Goal: Task Accomplishment & Management: Complete application form

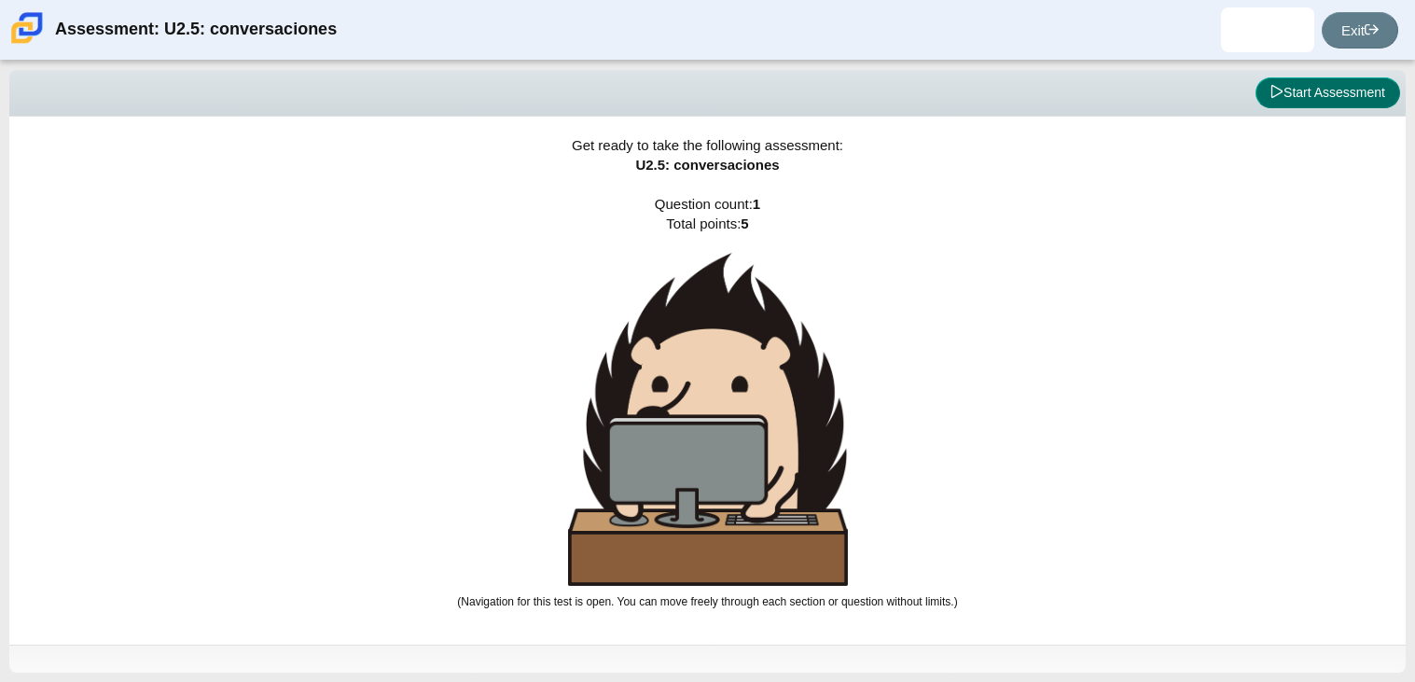
click at [1303, 101] on button "Start Assessment" at bounding box center [1328, 93] width 145 height 32
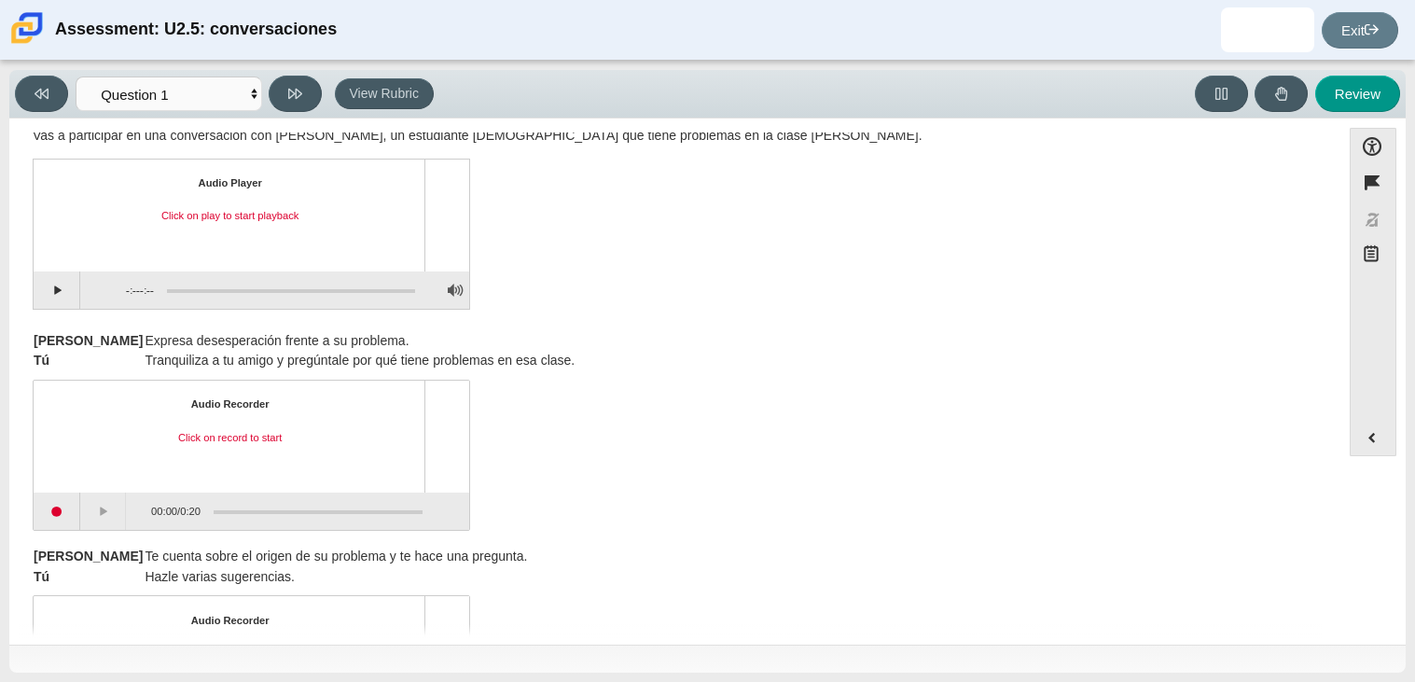
scroll to position [63, 0]
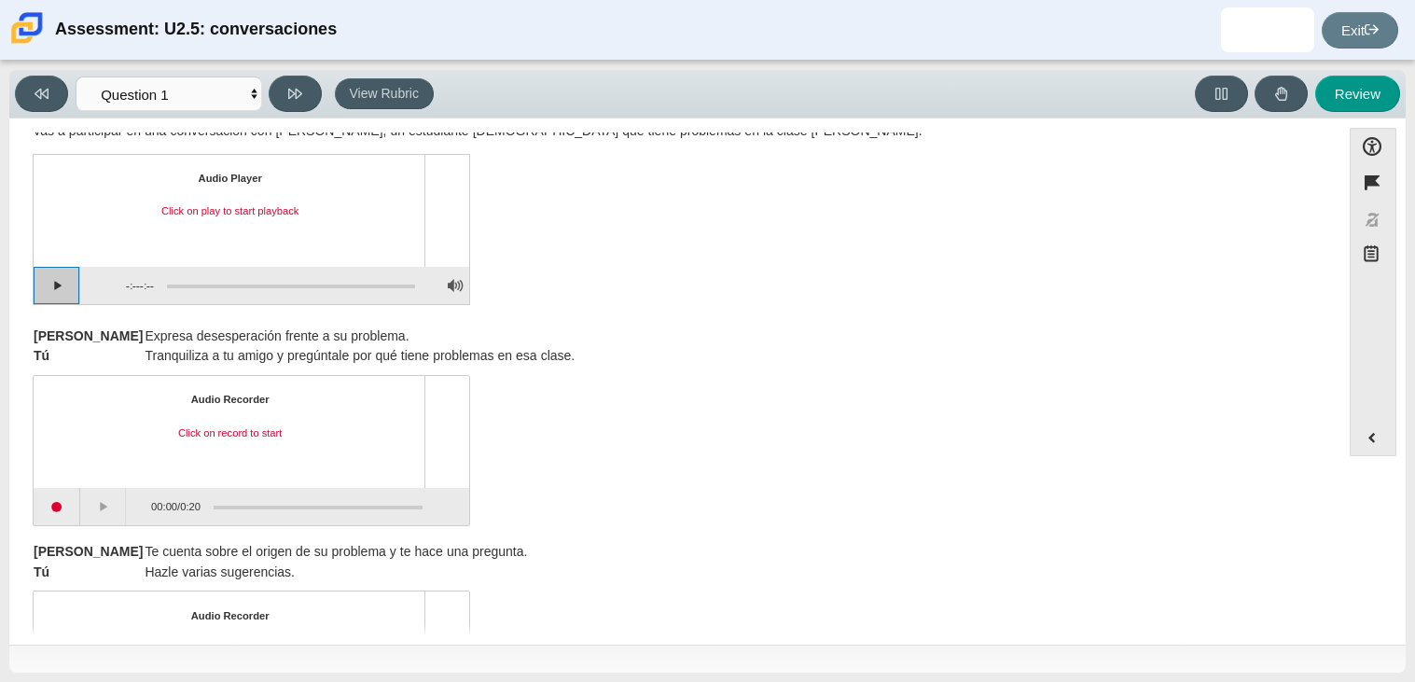
click at [61, 293] on button "Play" at bounding box center [57, 285] width 47 height 37
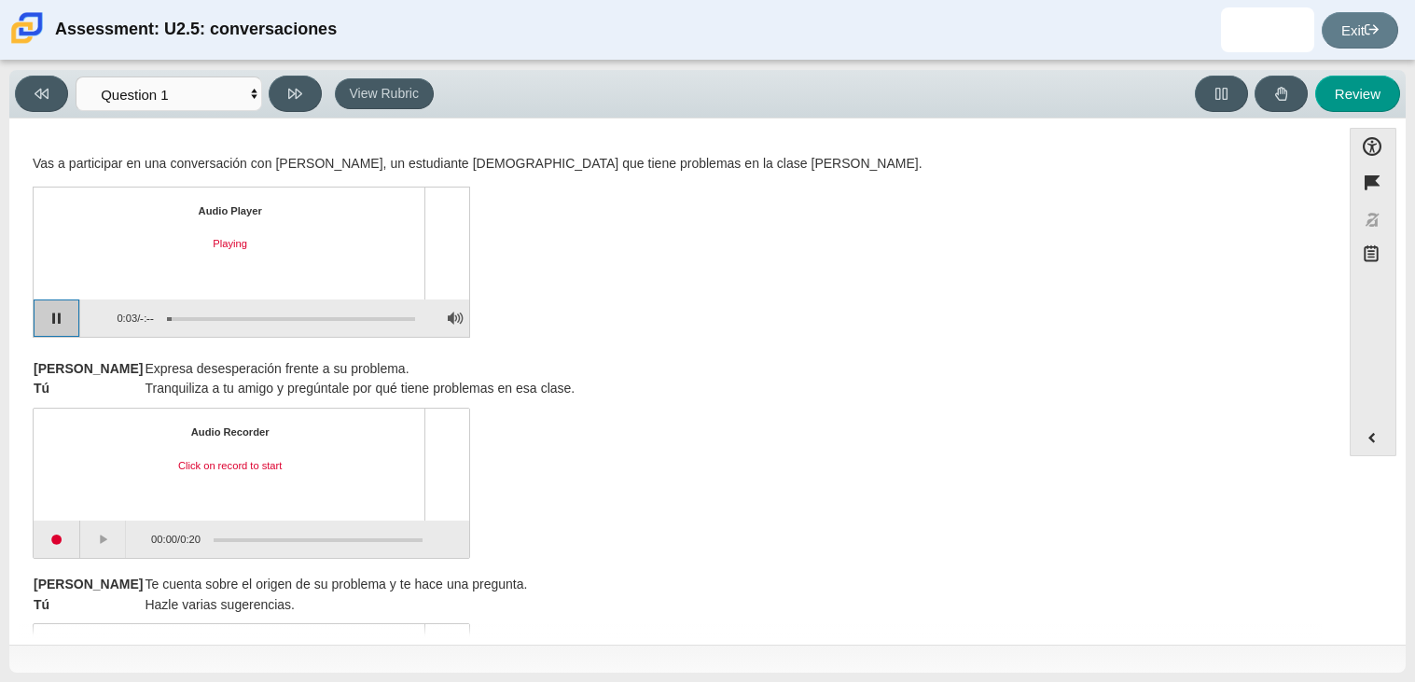
scroll to position [32, 0]
click at [193, 317] on div "Assessment items" at bounding box center [284, 317] width 261 height 34
click at [61, 328] on button "Pause playback" at bounding box center [57, 317] width 47 height 37
click at [59, 542] on button "Start recording" at bounding box center [57, 538] width 47 height 37
click at [49, 536] on button "Stop recording" at bounding box center [57, 538] width 47 height 37
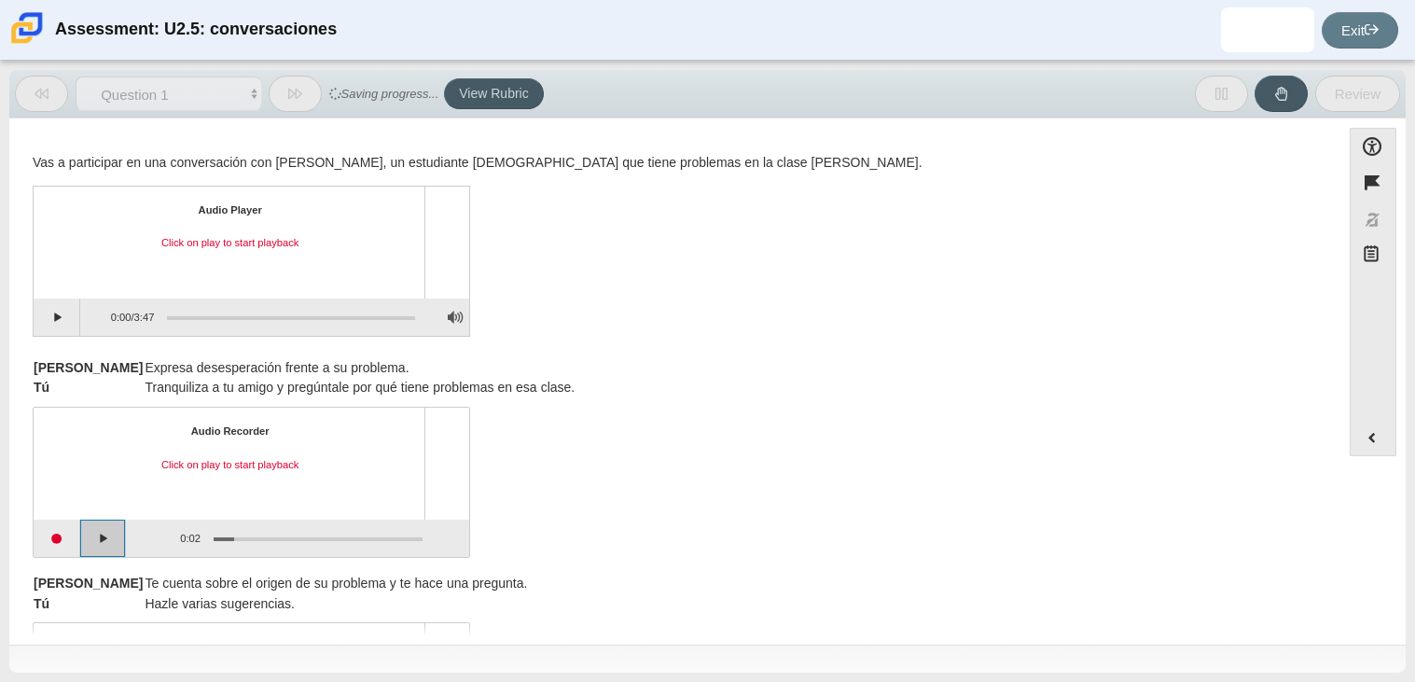
click at [112, 533] on button "Play" at bounding box center [103, 538] width 47 height 37
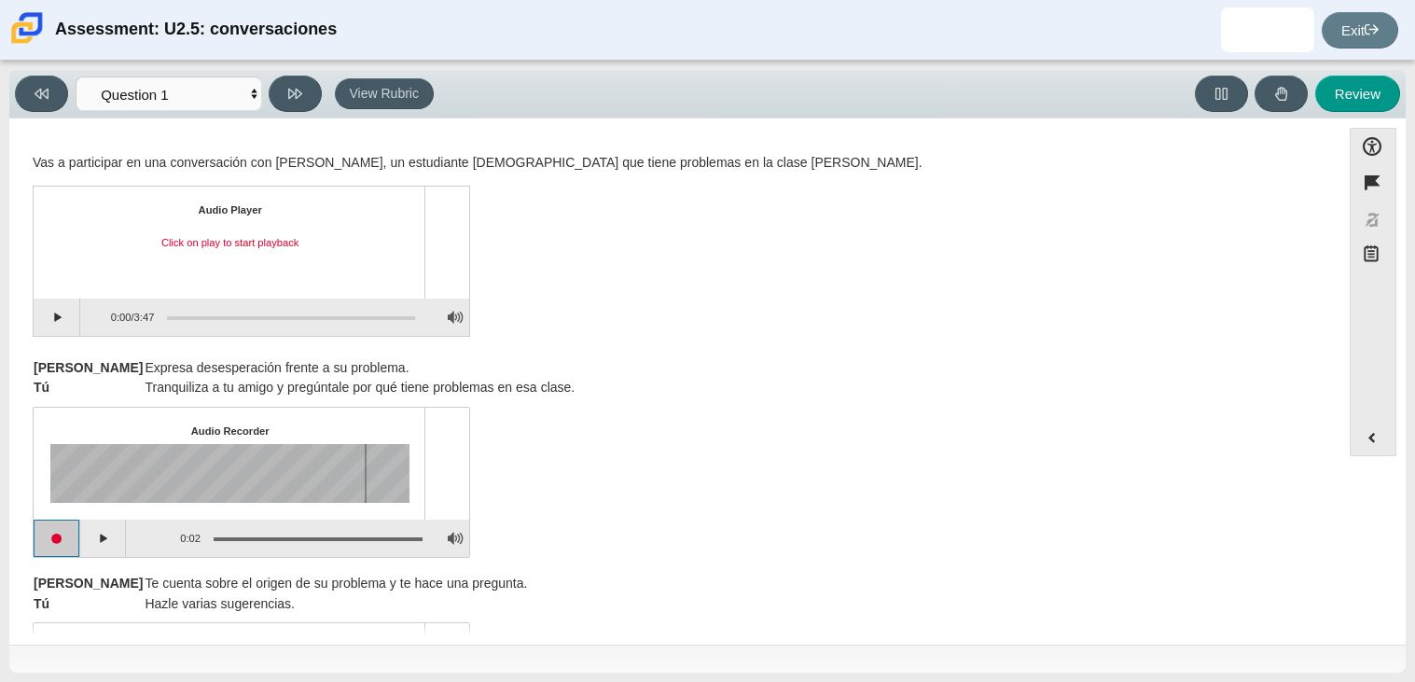
click at [59, 535] on button "Start recording" at bounding box center [57, 538] width 47 height 37
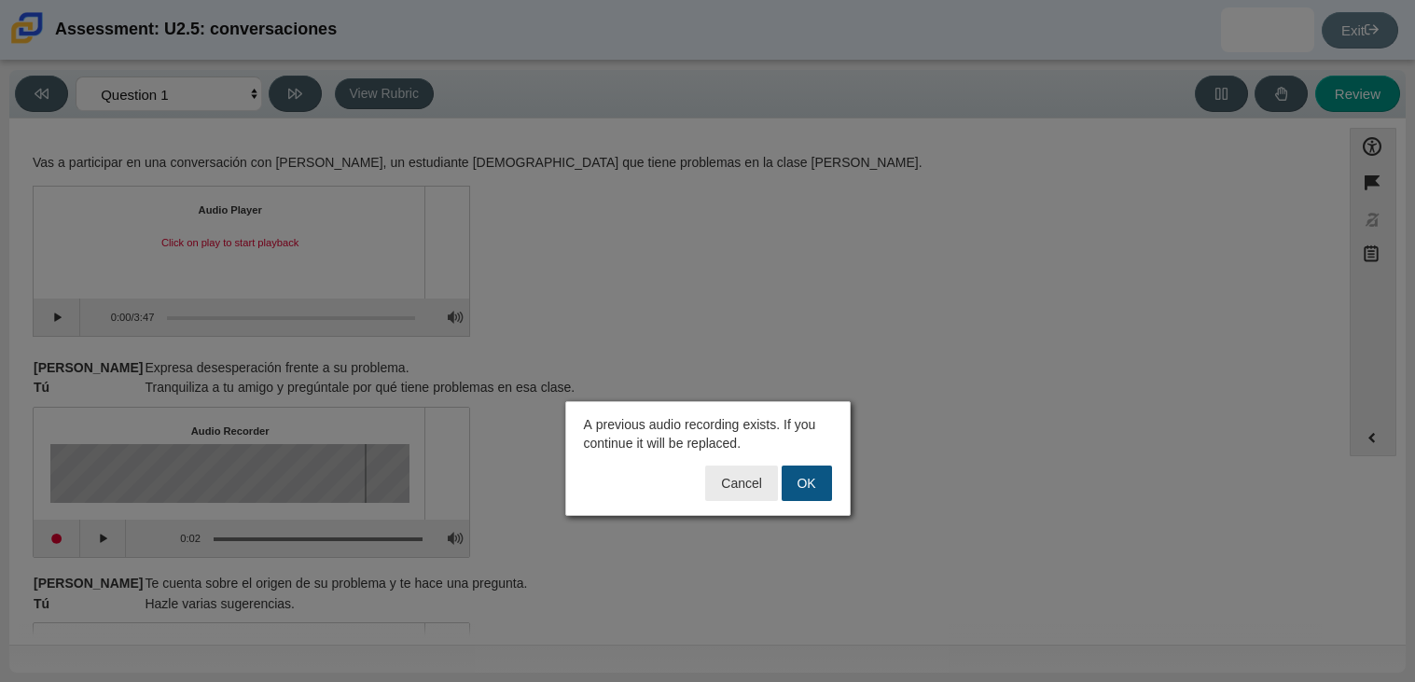
click at [816, 484] on button "OK" at bounding box center [807, 483] width 50 height 35
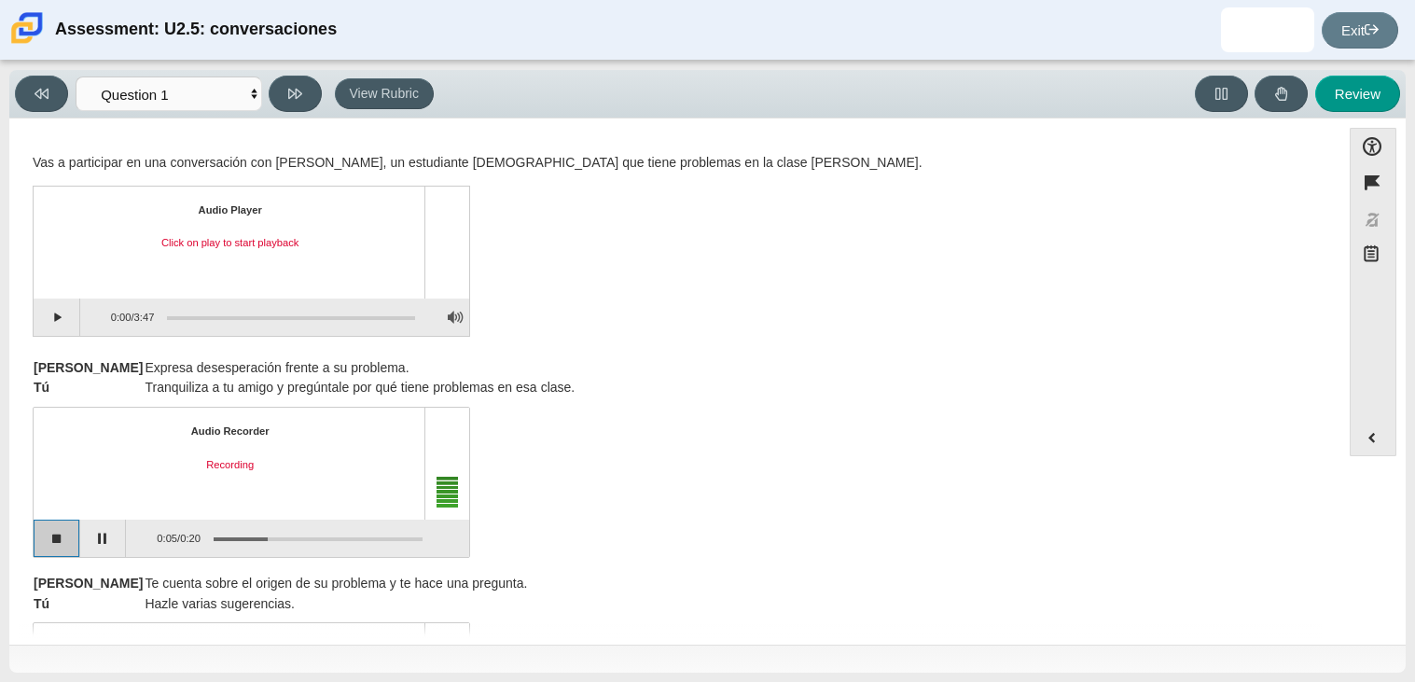
click at [54, 532] on button "Stop recording" at bounding box center [57, 538] width 47 height 37
click at [46, 537] on button "Start recording" at bounding box center [57, 538] width 47 height 37
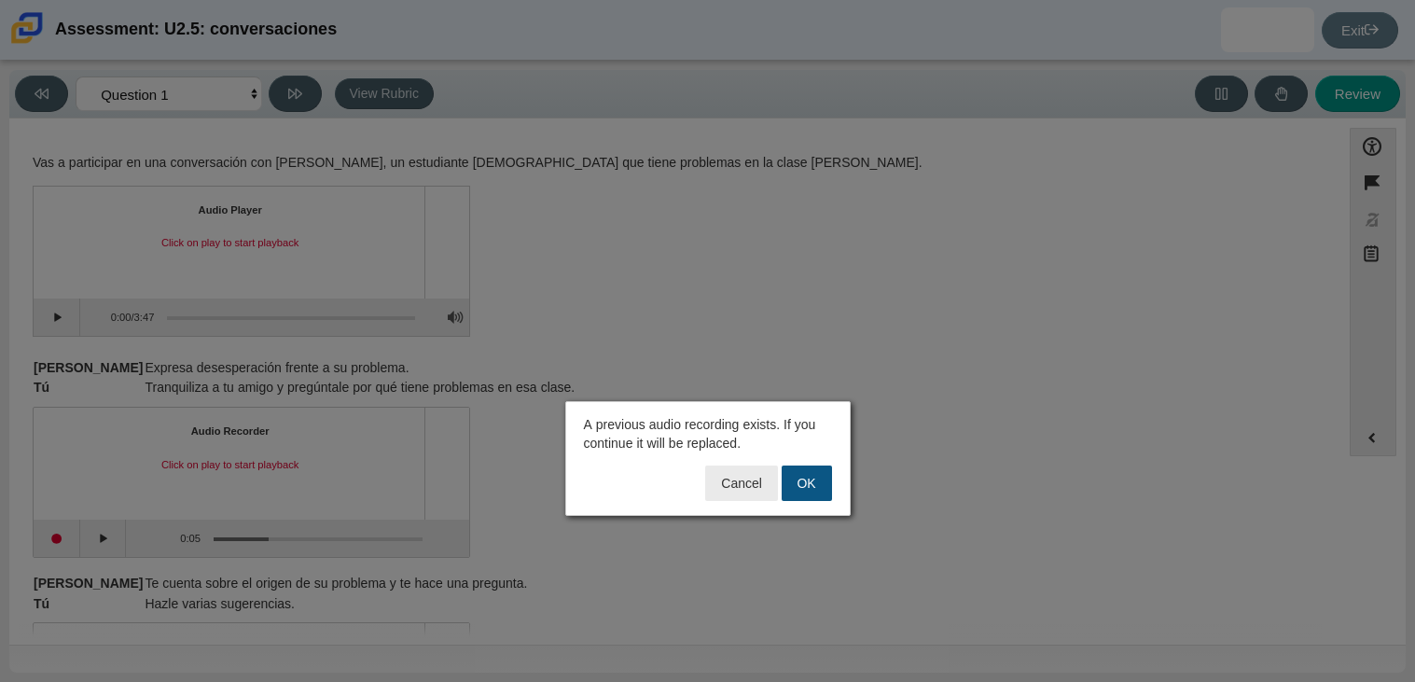
click at [791, 473] on button "OK" at bounding box center [807, 483] width 50 height 35
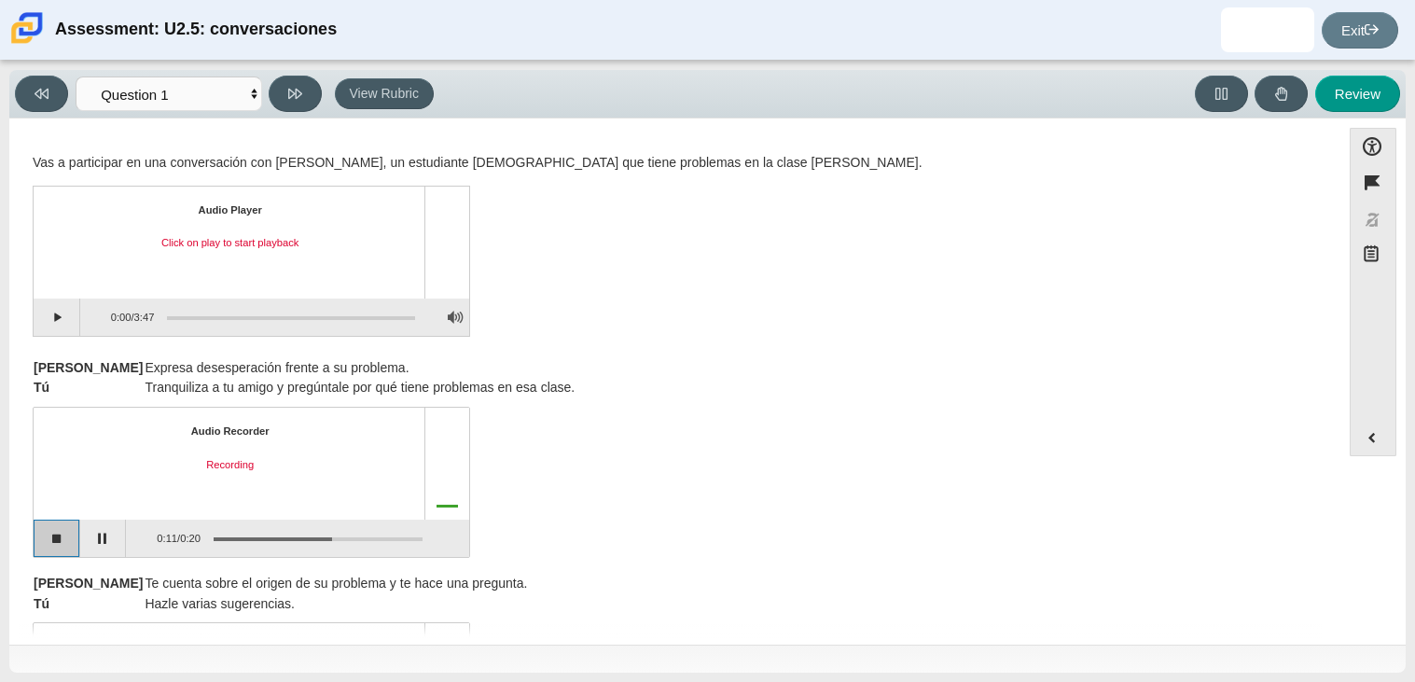
click at [74, 539] on button "Stop recording" at bounding box center [57, 538] width 47 height 37
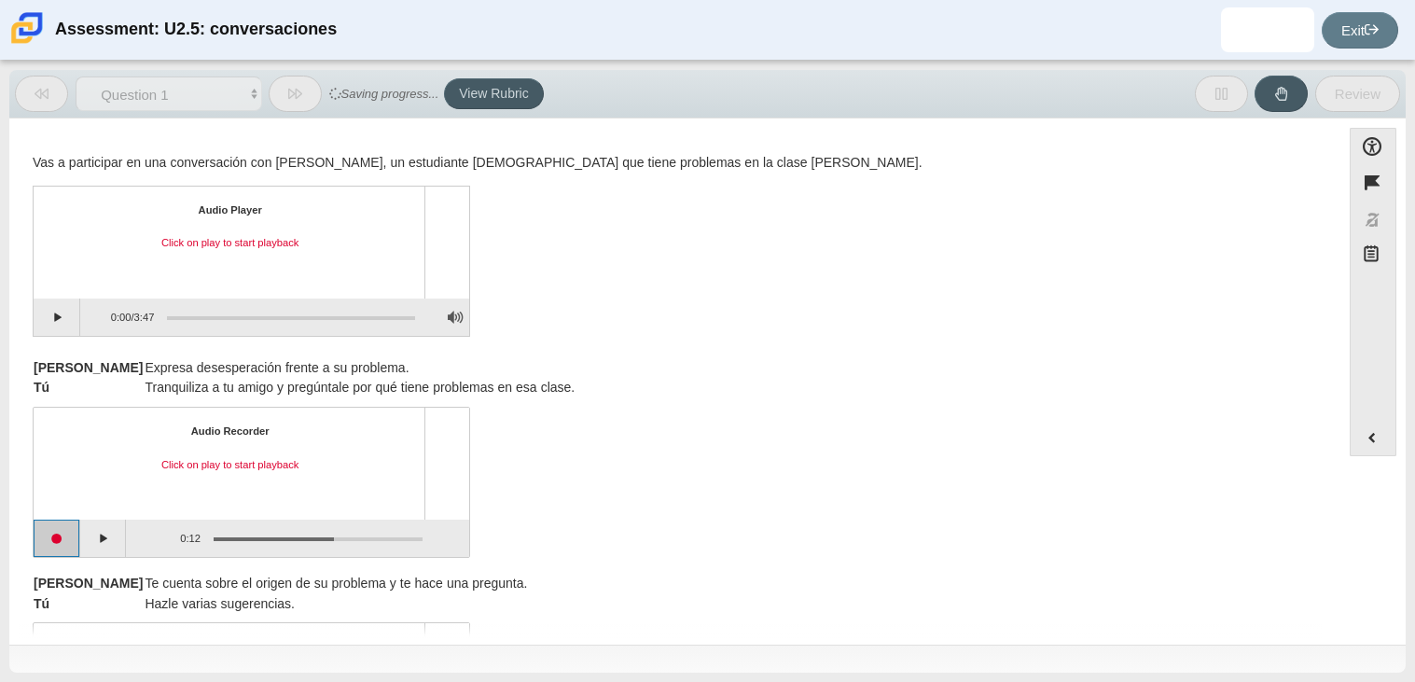
click at [74, 539] on button "Start recording" at bounding box center [57, 538] width 47 height 37
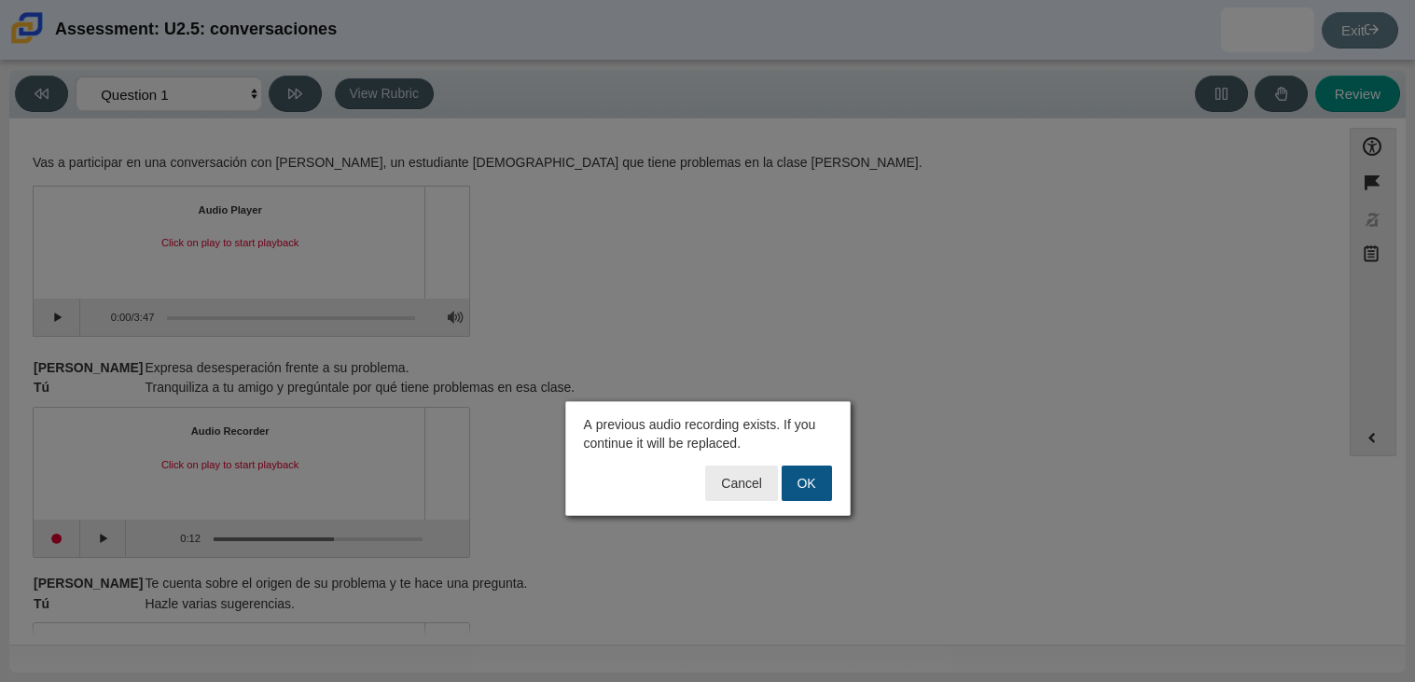
click at [803, 489] on button "OK" at bounding box center [807, 483] width 50 height 35
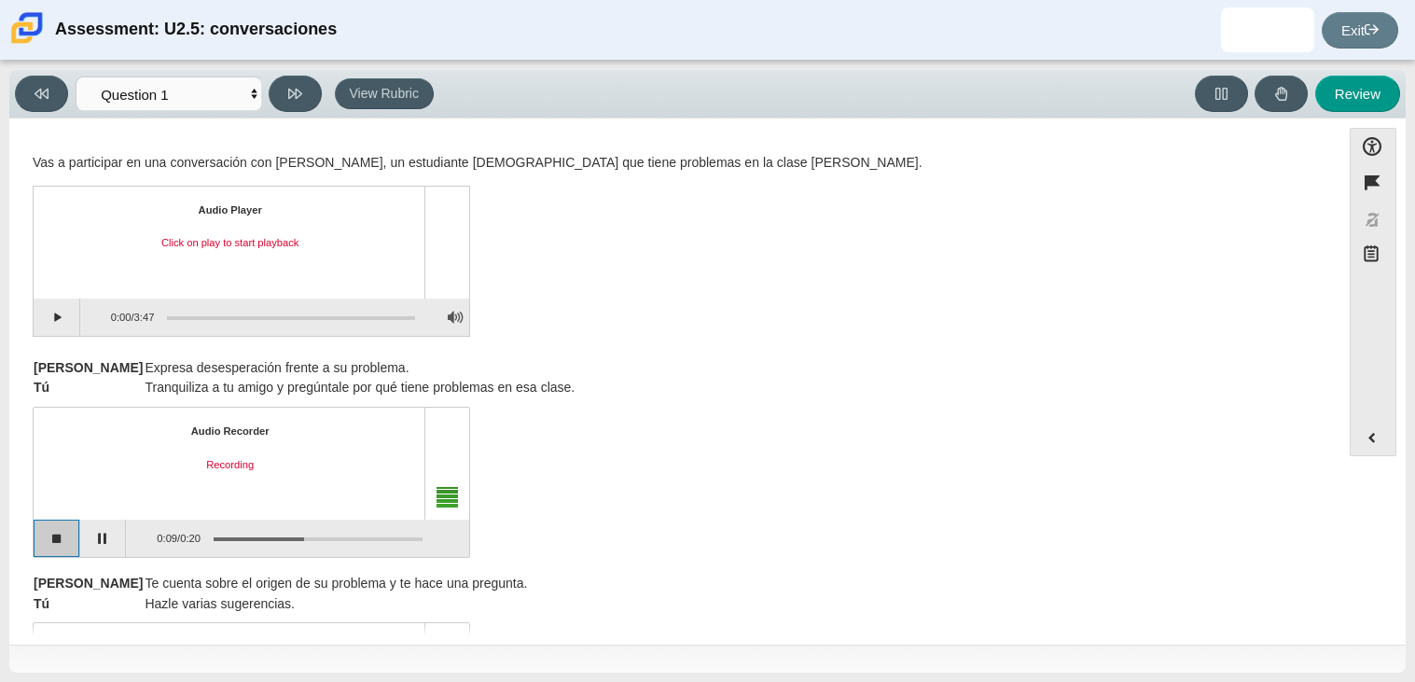
click at [61, 537] on button "Stop recording" at bounding box center [57, 538] width 47 height 37
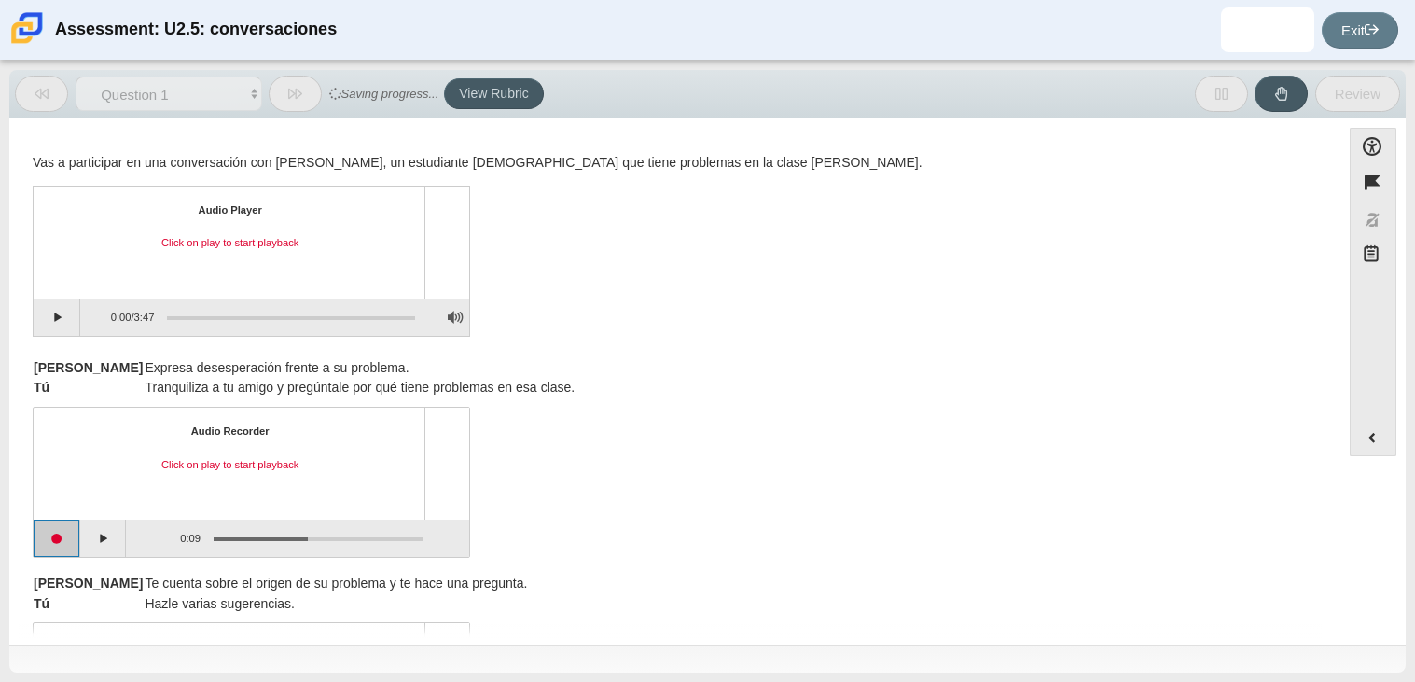
click at [59, 537] on button "Start recording" at bounding box center [57, 538] width 47 height 37
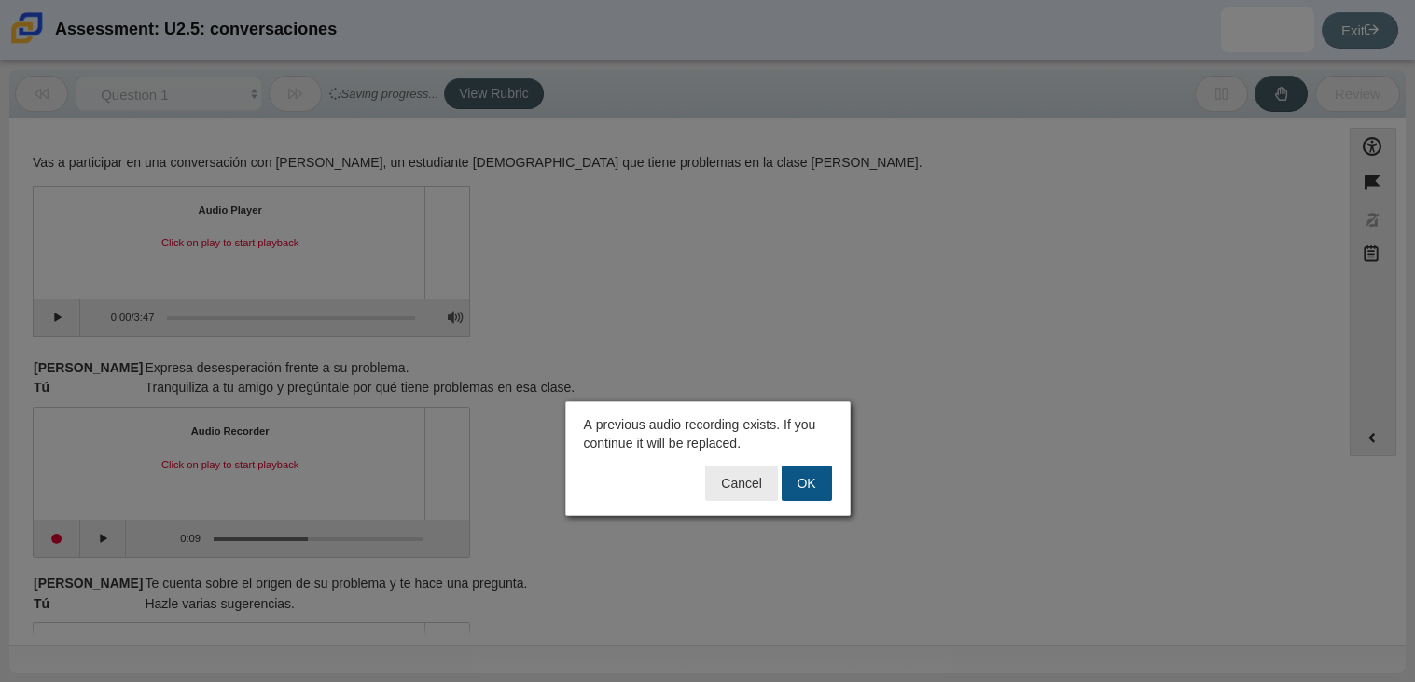
click at [802, 483] on button "OK" at bounding box center [807, 483] width 50 height 35
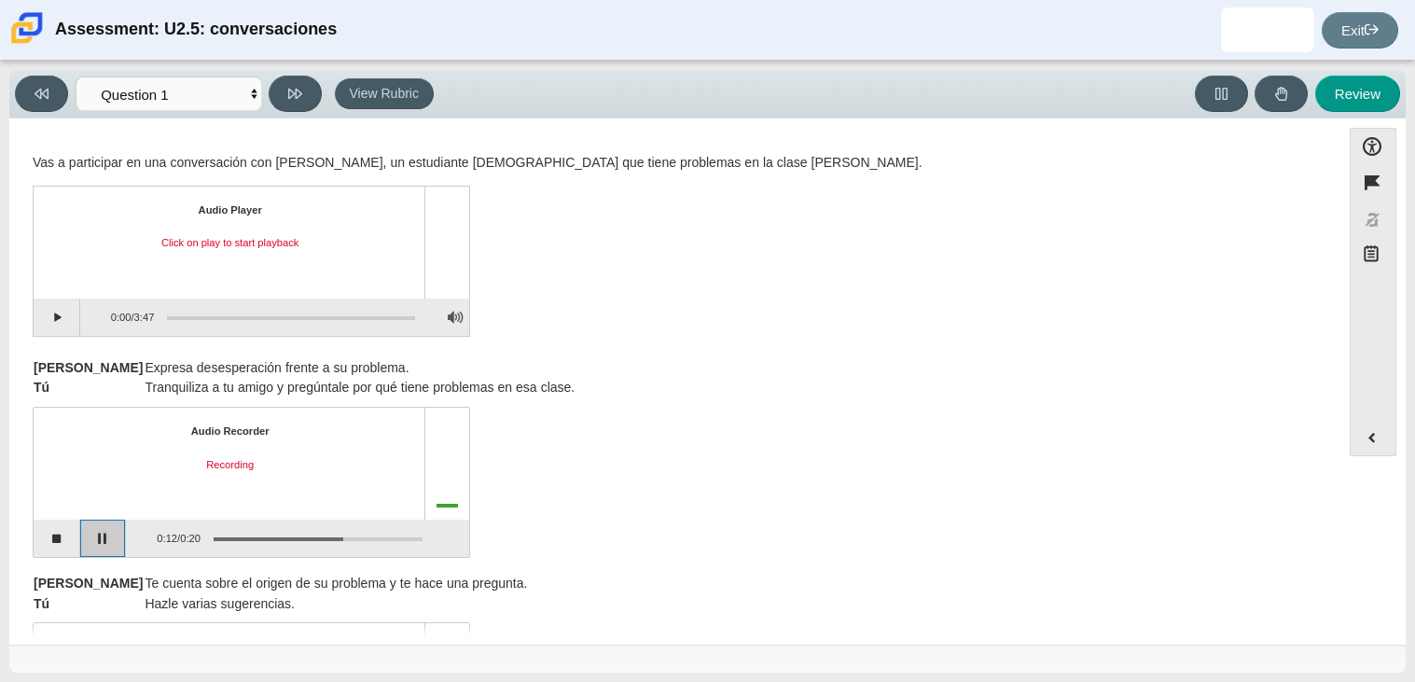
click at [94, 531] on button "Pause" at bounding box center [103, 538] width 47 height 37
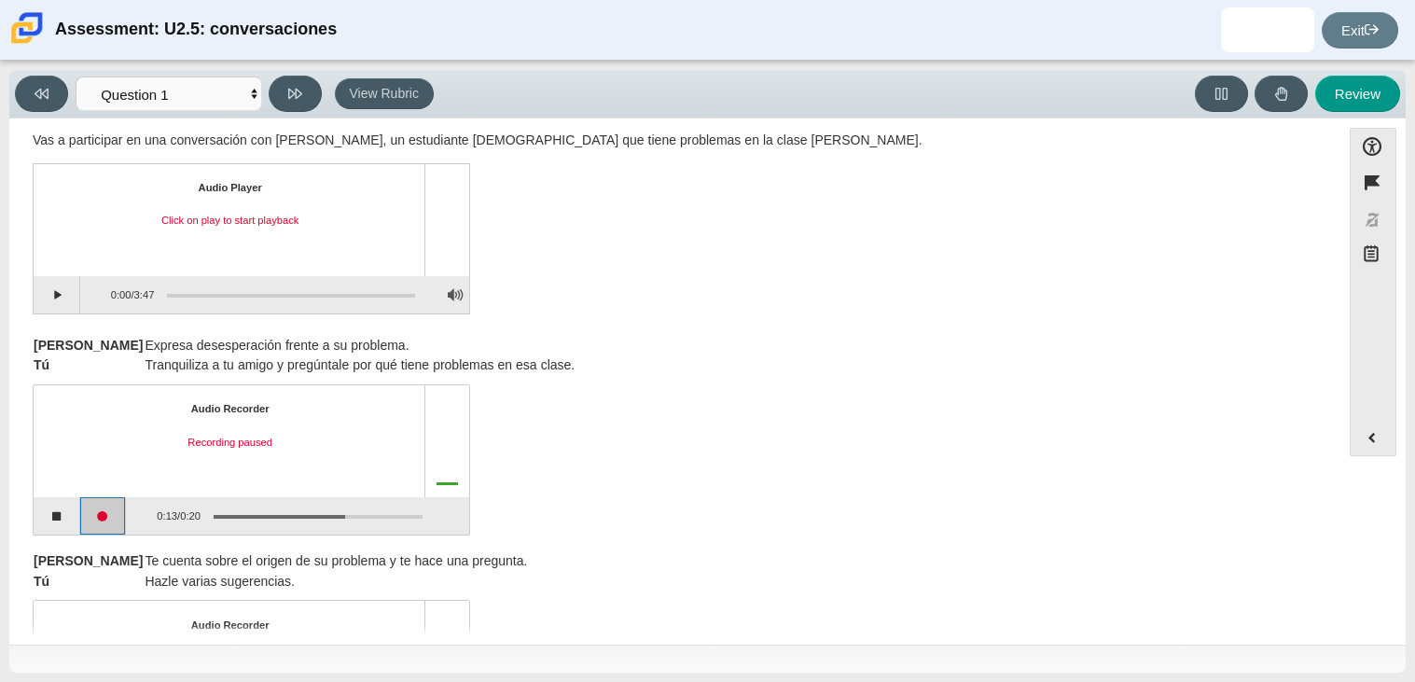
scroll to position [0, 0]
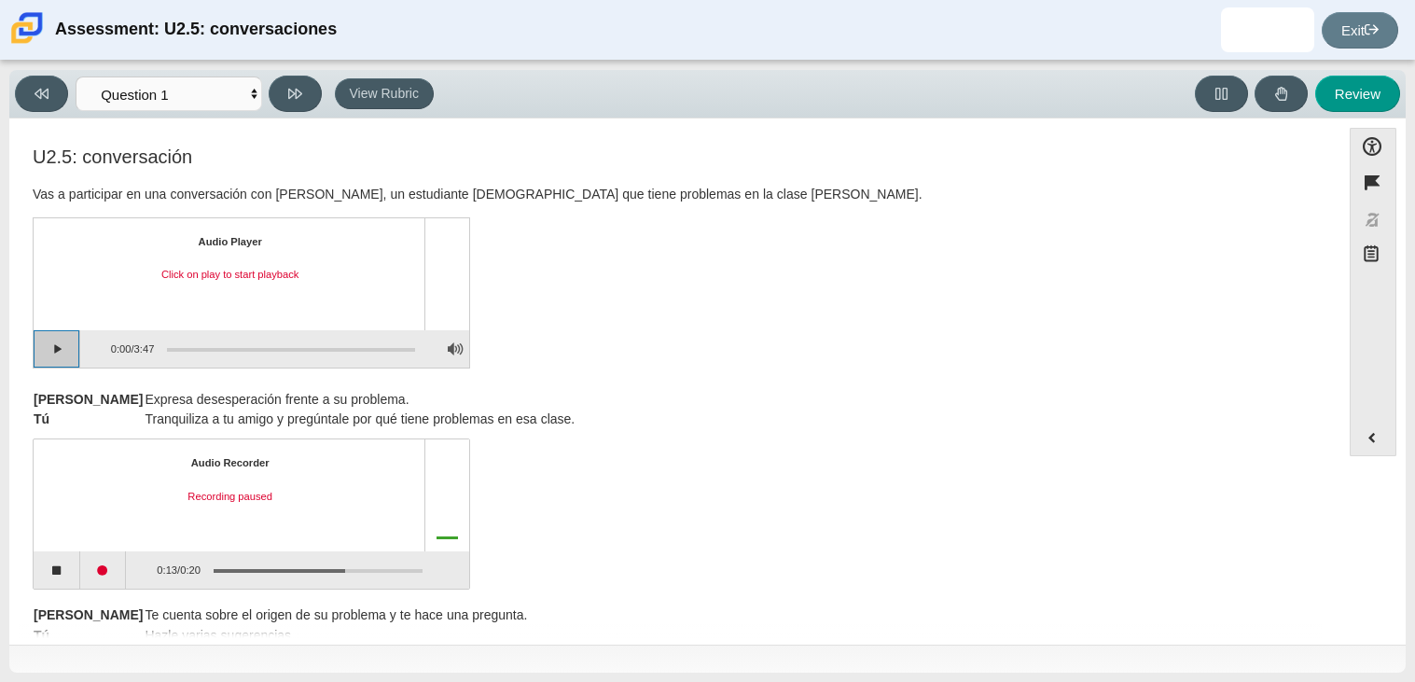
click at [46, 351] on button "Play" at bounding box center [57, 348] width 47 height 37
click at [208, 348] on div "Assessment items" at bounding box center [284, 349] width 261 height 34
click at [208, 348] on div "Assessment items" at bounding box center [291, 350] width 248 height 4
click at [191, 348] on div "Assessment items" at bounding box center [291, 350] width 248 height 4
click at [181, 348] on div "Assessment items" at bounding box center [291, 350] width 248 height 4
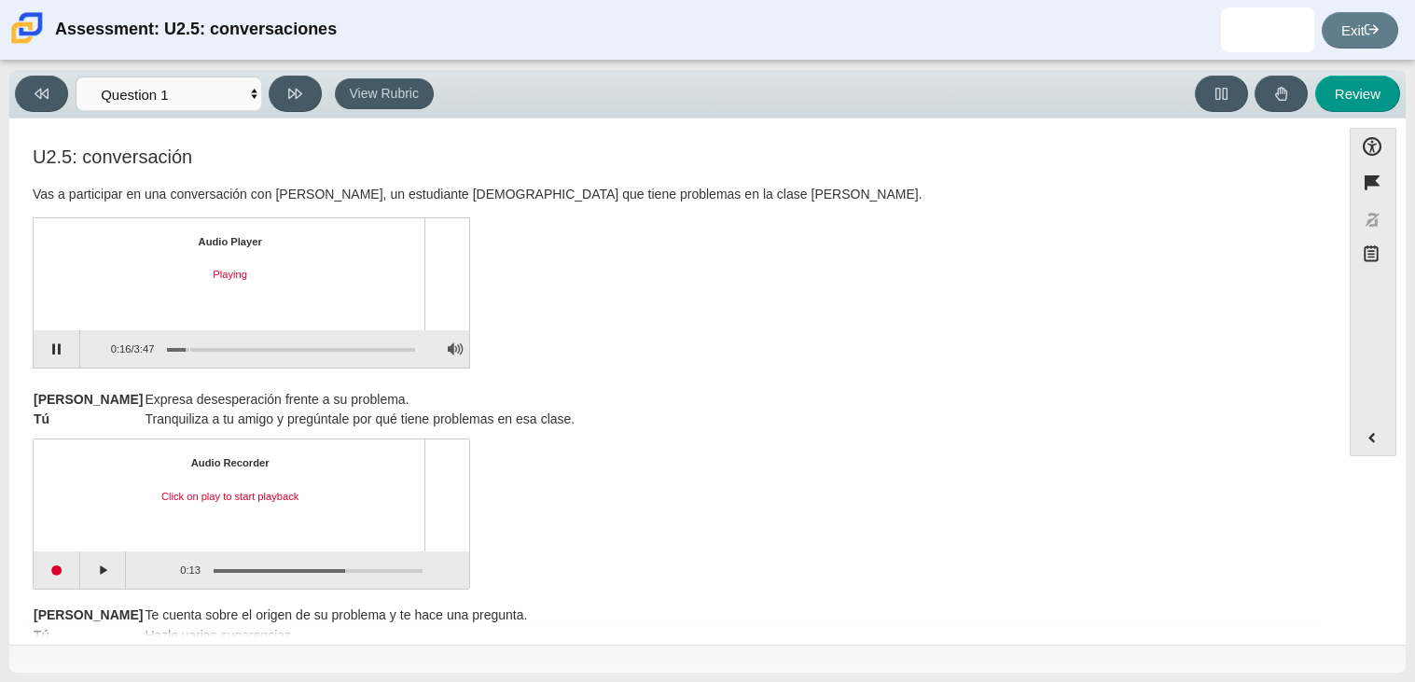
click at [189, 348] on div "Assessment items" at bounding box center [291, 350] width 248 height 4
click at [194, 348] on div "Assessment items" at bounding box center [291, 350] width 248 height 4
click at [201, 348] on div "Assessment items" at bounding box center [291, 350] width 248 height 4
click at [209, 348] on div "Assessment items" at bounding box center [291, 350] width 248 height 4
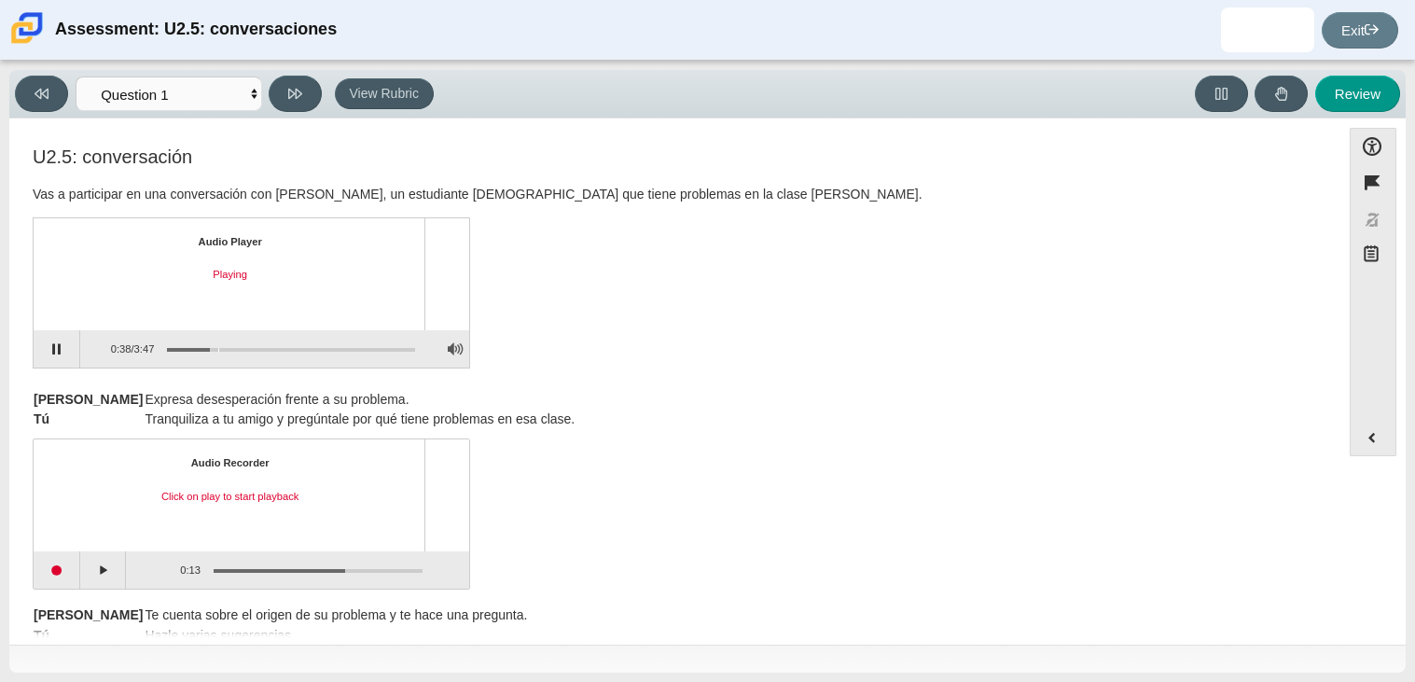
click at [217, 348] on div "Assessment items" at bounding box center [291, 350] width 248 height 4
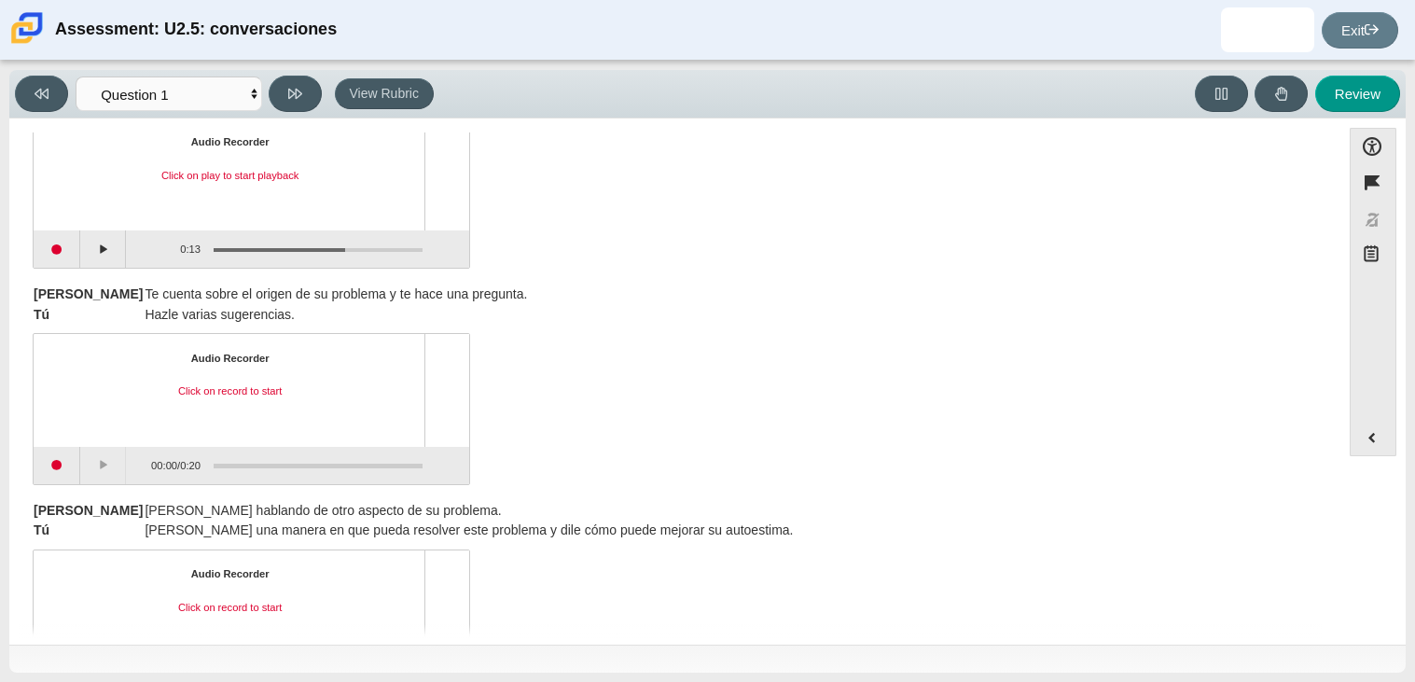
scroll to position [370, 0]
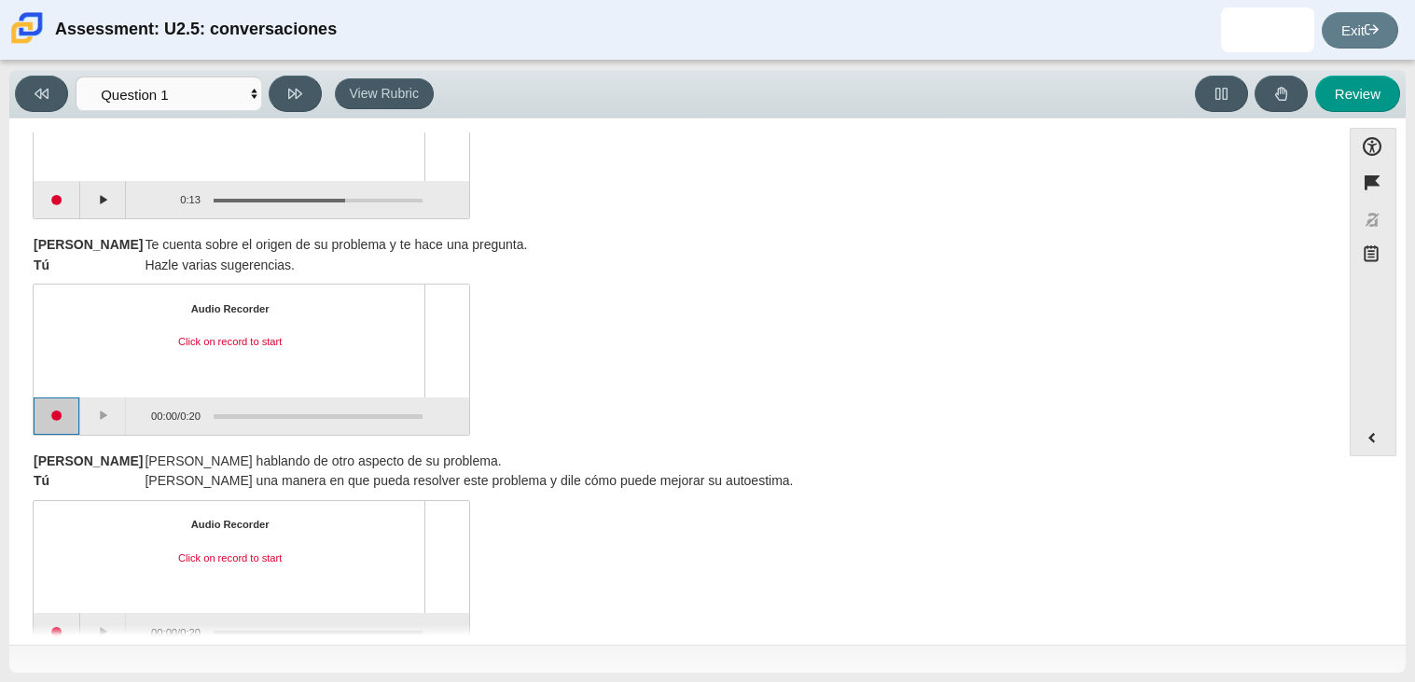
click at [70, 418] on button "Start recording" at bounding box center [57, 415] width 47 height 37
click at [108, 412] on button "Pause" at bounding box center [103, 415] width 47 height 37
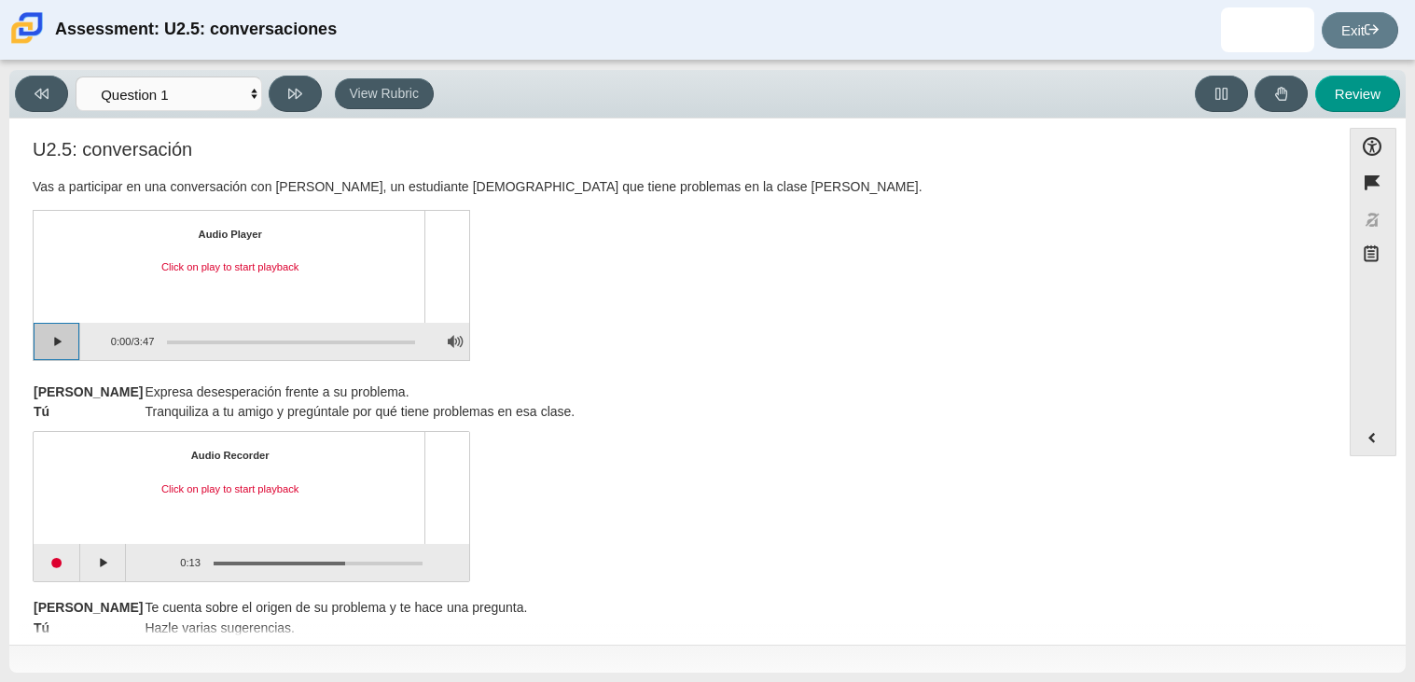
click at [68, 342] on button "Play" at bounding box center [57, 341] width 47 height 37
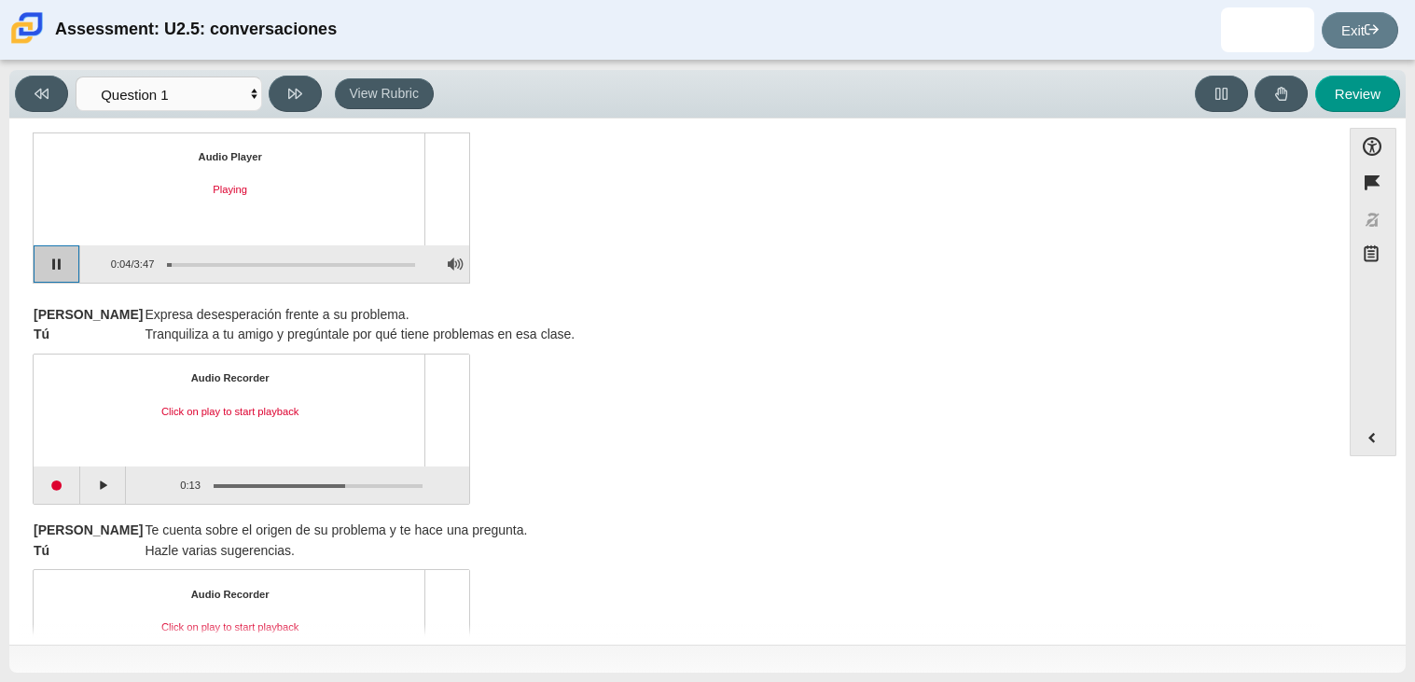
scroll to position [88, 0]
click at [240, 262] on div "Assessment items" at bounding box center [284, 261] width 261 height 34
click at [239, 260] on div "Assessment items" at bounding box center [291, 262] width 248 height 4
click at [230, 260] on div "Assessment items" at bounding box center [291, 262] width 248 height 4
click at [247, 260] on div "Assessment items" at bounding box center [291, 262] width 248 height 4
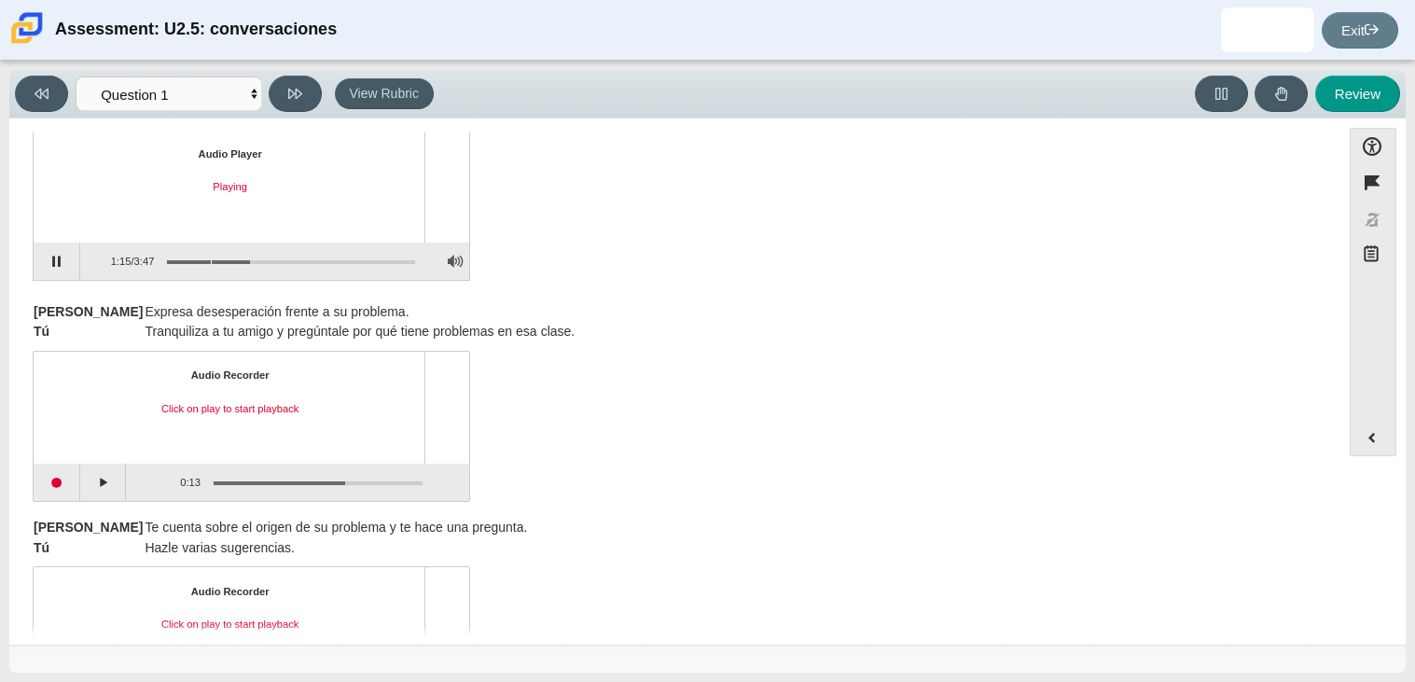
click at [213, 260] on div "Assessment items" at bounding box center [291, 262] width 248 height 4
click at [222, 260] on div "Assessment items" at bounding box center [291, 262] width 248 height 4
click at [230, 260] on div "Assessment items" at bounding box center [291, 262] width 248 height 4
click at [242, 260] on div "Assessment items" at bounding box center [291, 262] width 248 height 4
click at [254, 260] on div "Assessment items" at bounding box center [291, 262] width 248 height 4
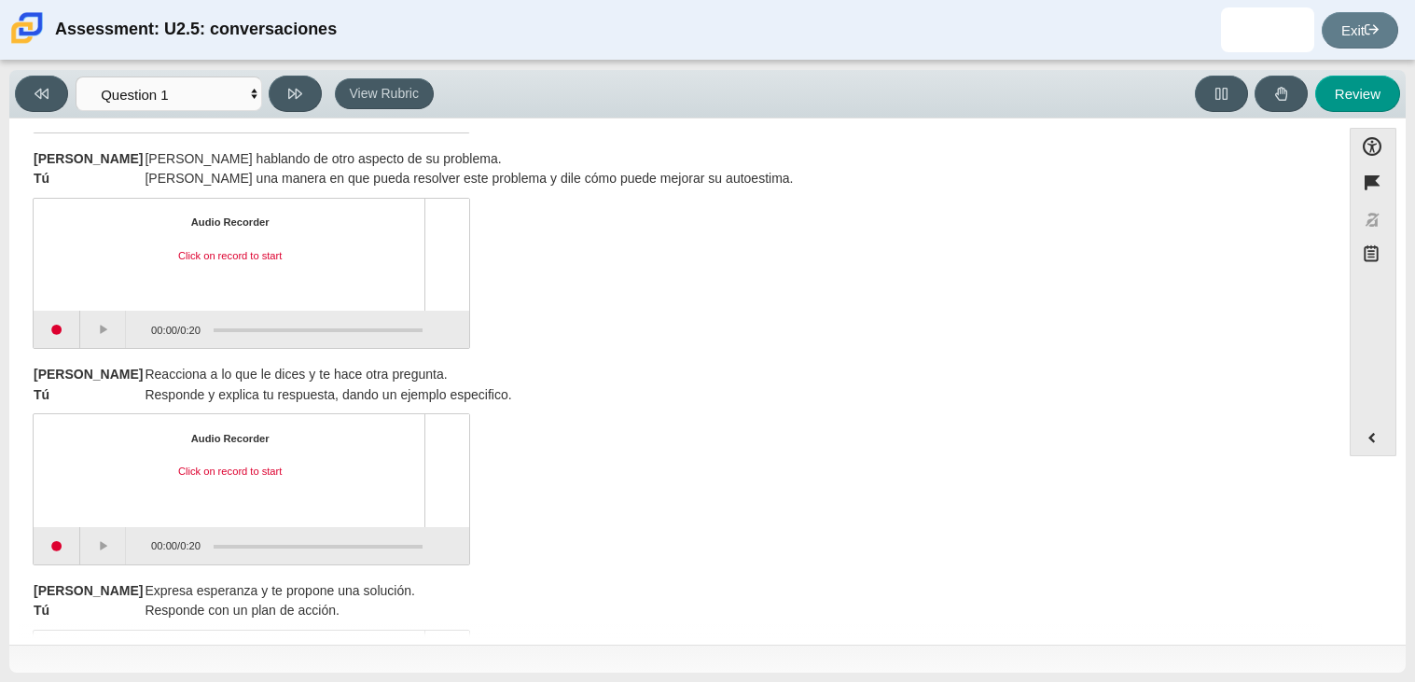
scroll to position [681, 0]
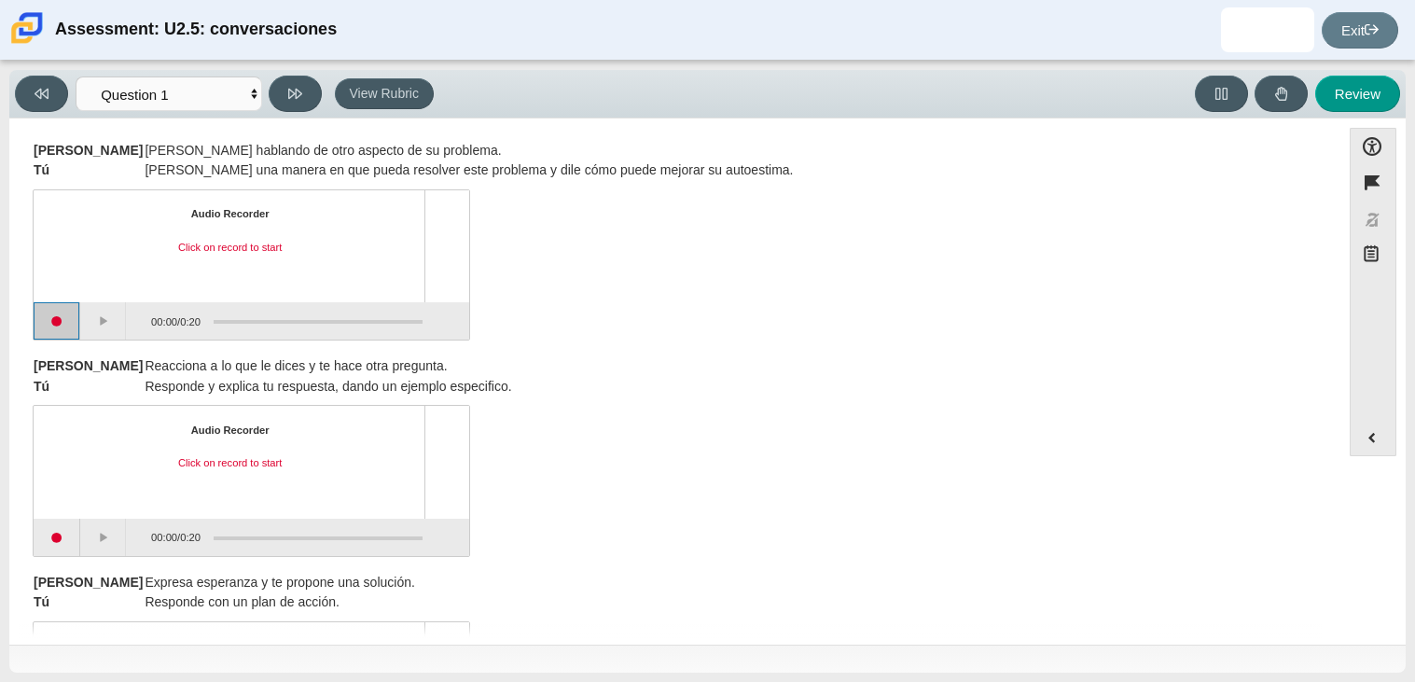
click at [64, 322] on button "Start recording" at bounding box center [57, 320] width 47 height 37
click at [64, 322] on button "Stop recording" at bounding box center [57, 320] width 47 height 37
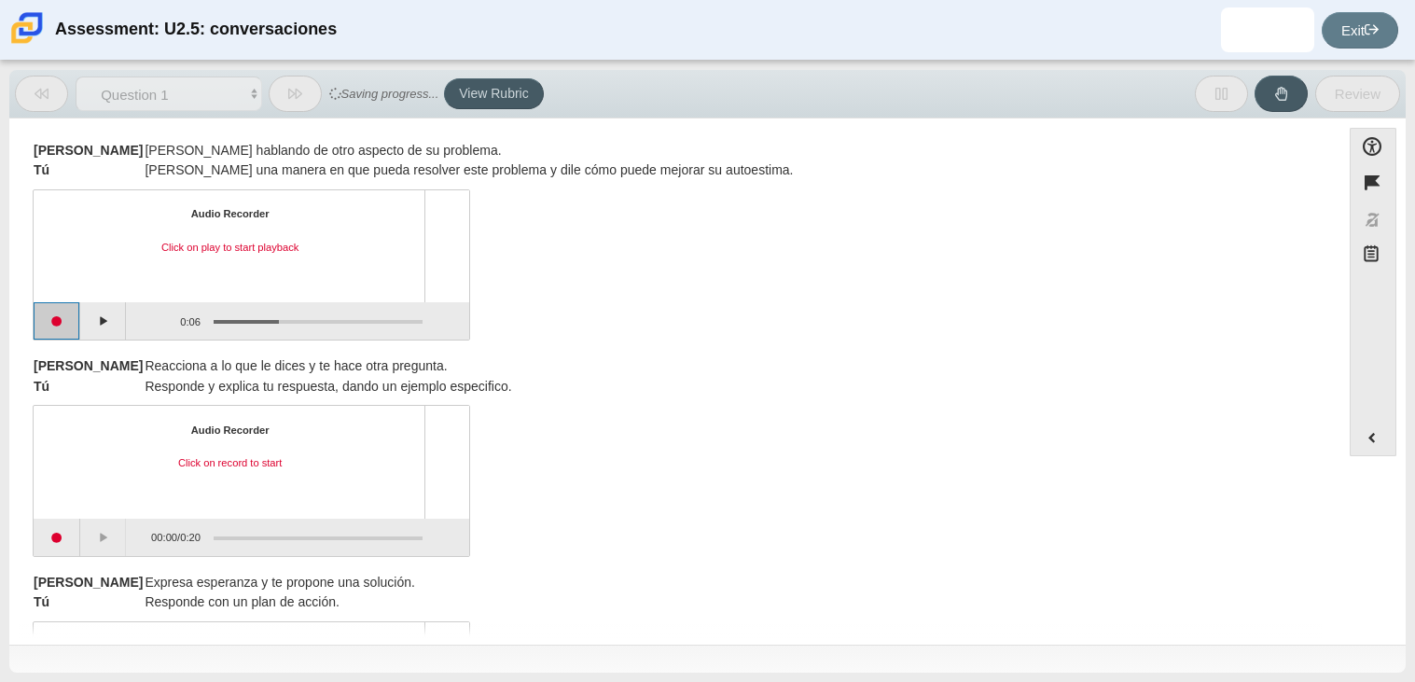
click at [65, 318] on button "Start recording" at bounding box center [57, 320] width 47 height 37
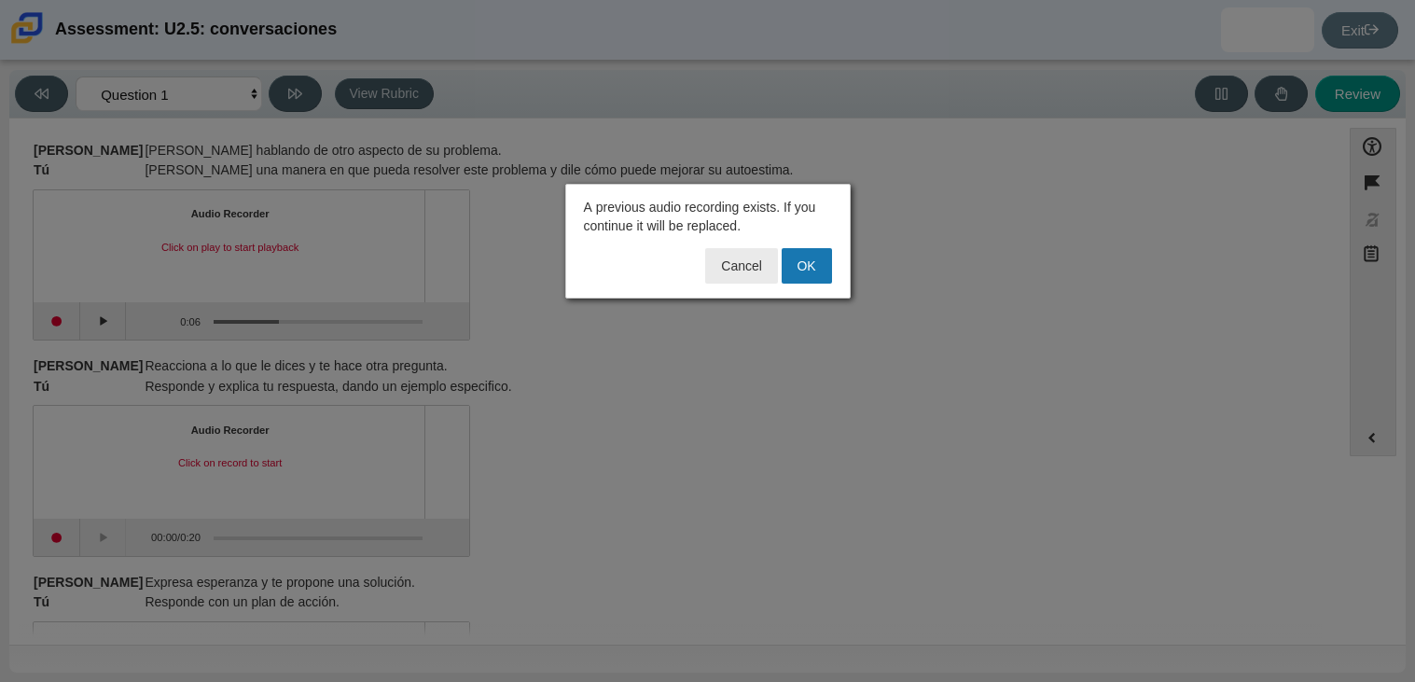
click at [363, 306] on div at bounding box center [707, 341] width 1415 height 682
click at [733, 271] on button "Cancel" at bounding box center [741, 265] width 72 height 35
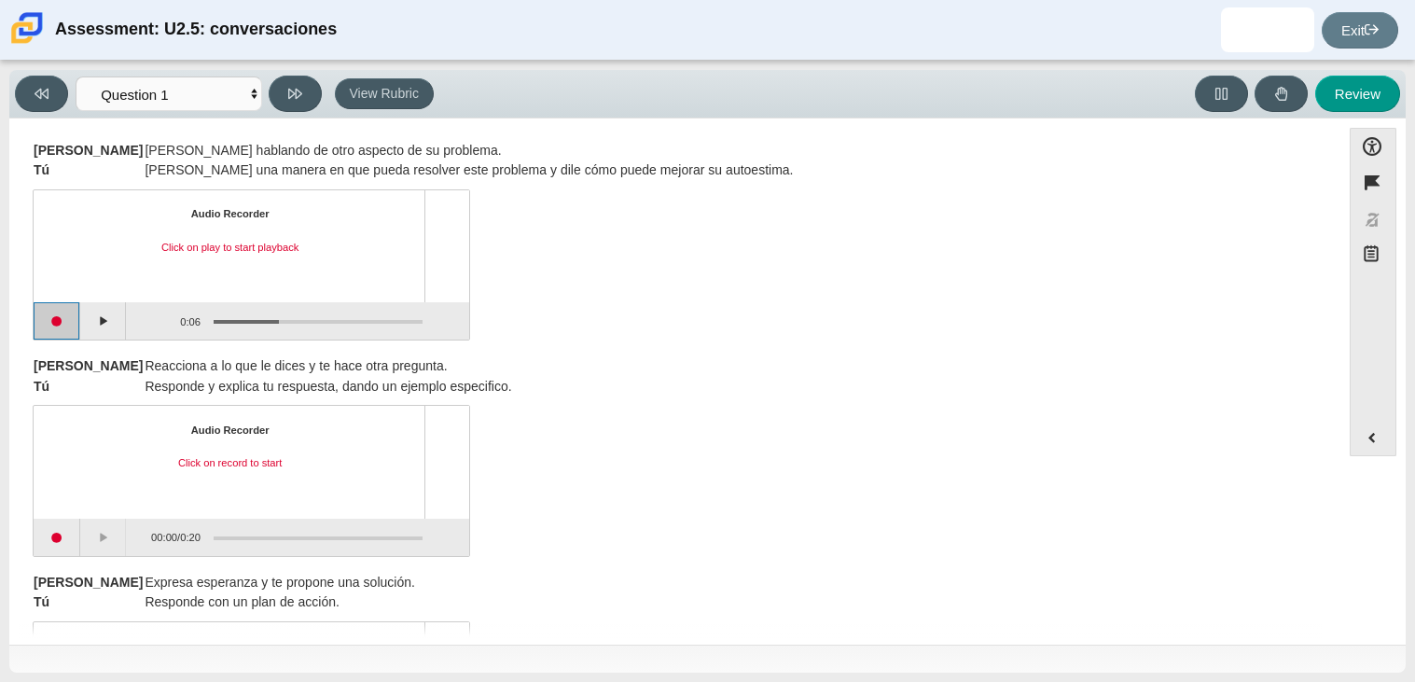
scroll to position [0, 0]
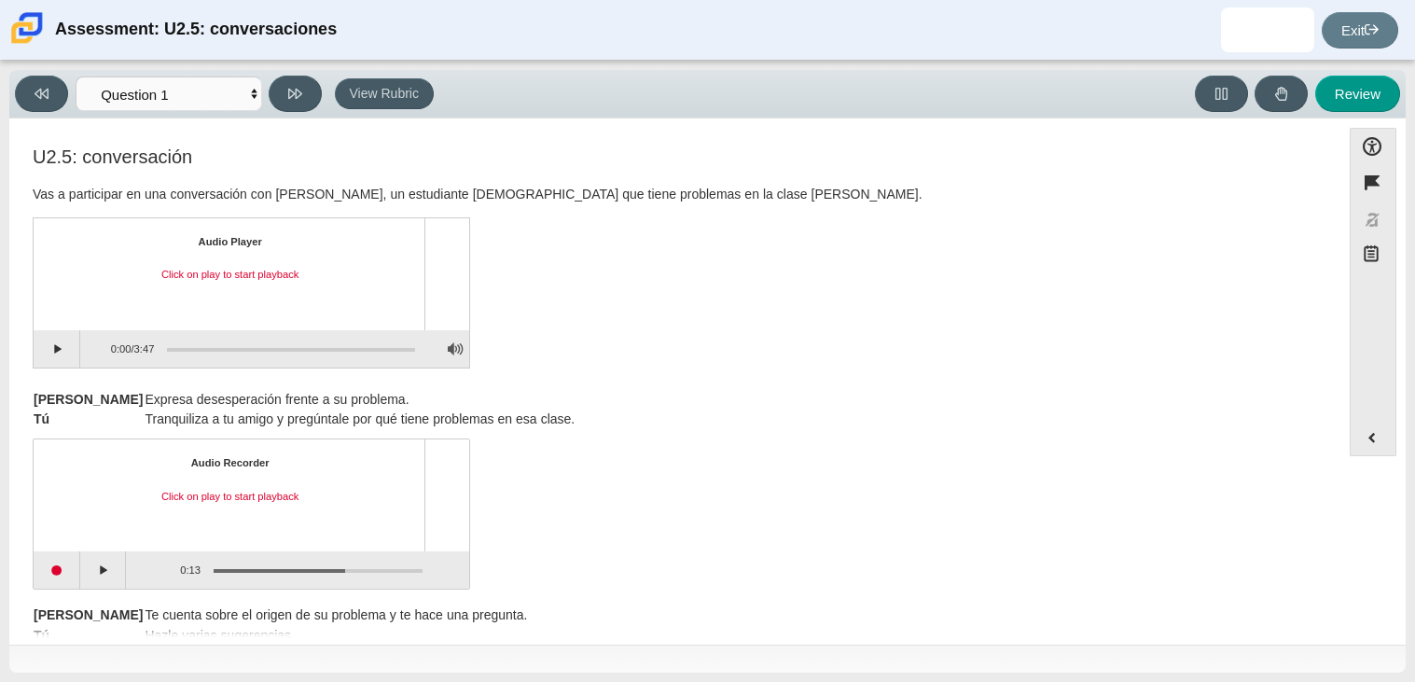
click at [235, 342] on div "Assessment items" at bounding box center [284, 349] width 261 height 34
click at [46, 343] on button "Play" at bounding box center [57, 348] width 47 height 37
click at [254, 348] on div "Assessment items" at bounding box center [291, 350] width 248 height 4
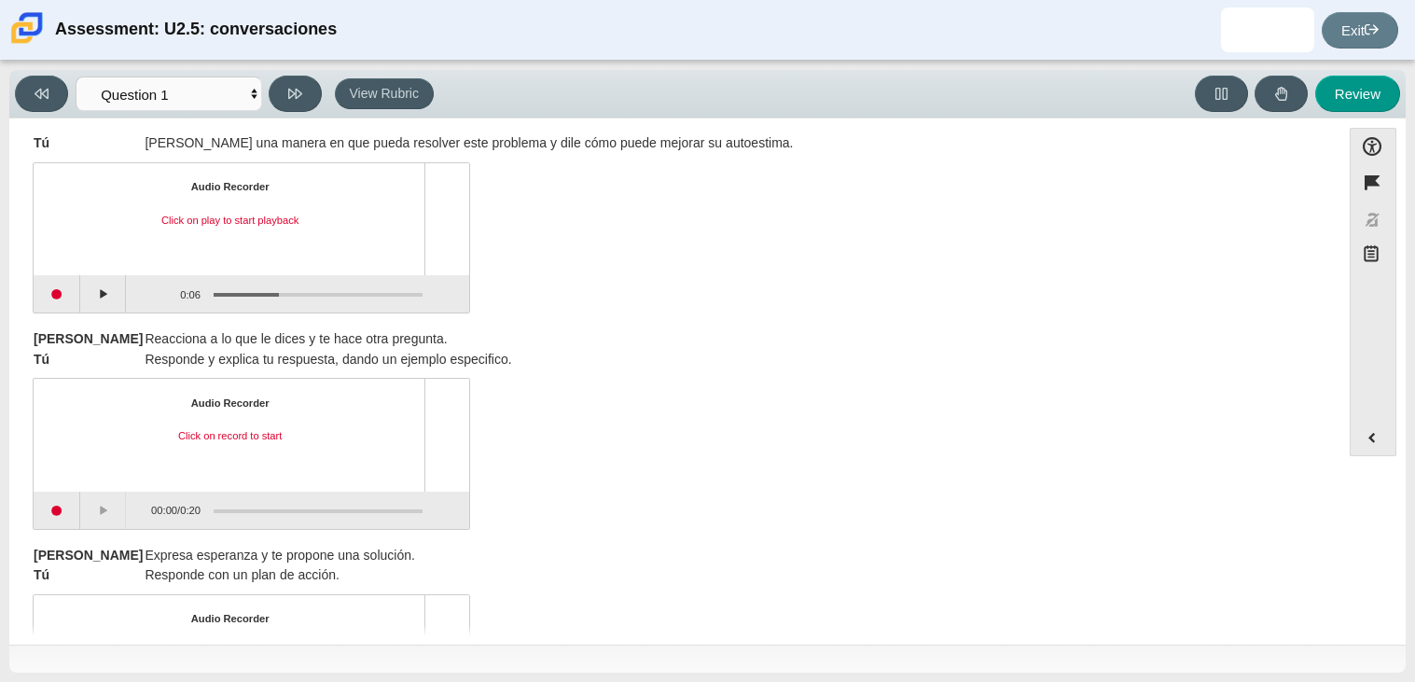
scroll to position [717, 0]
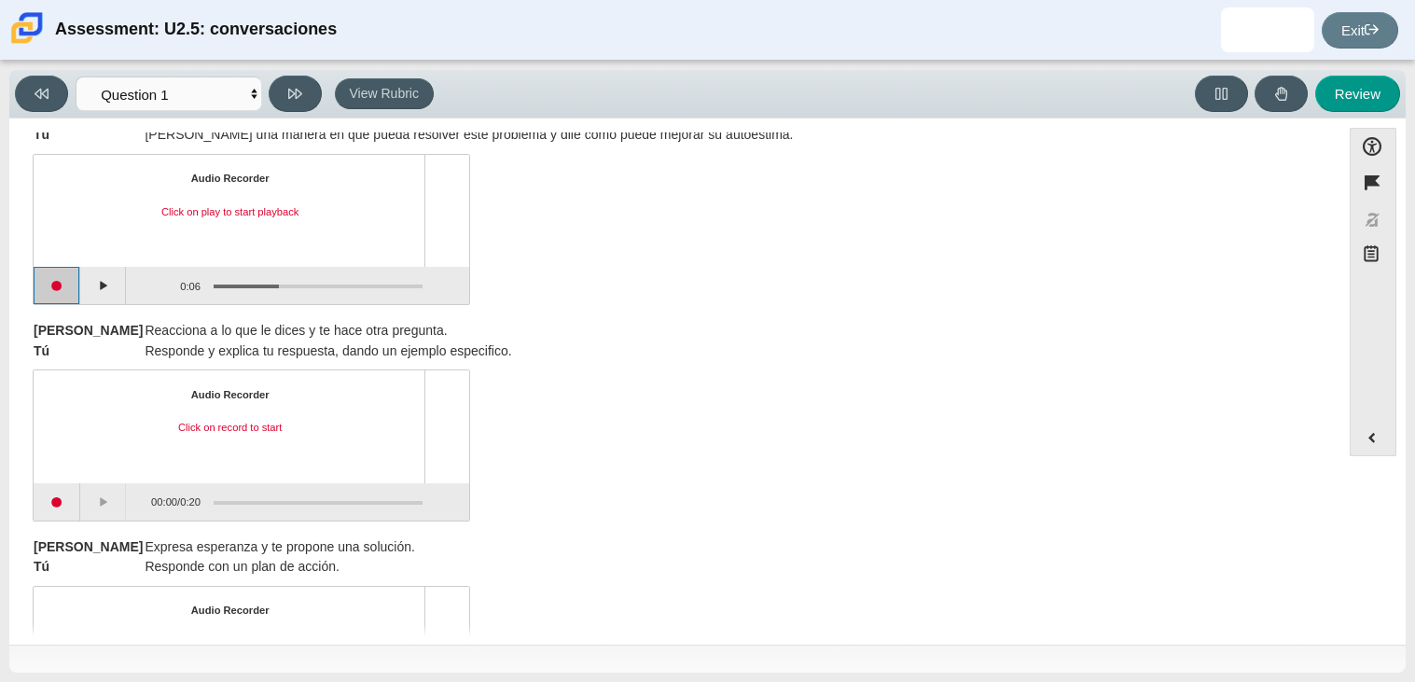
click at [53, 287] on button "Start recording" at bounding box center [57, 285] width 47 height 37
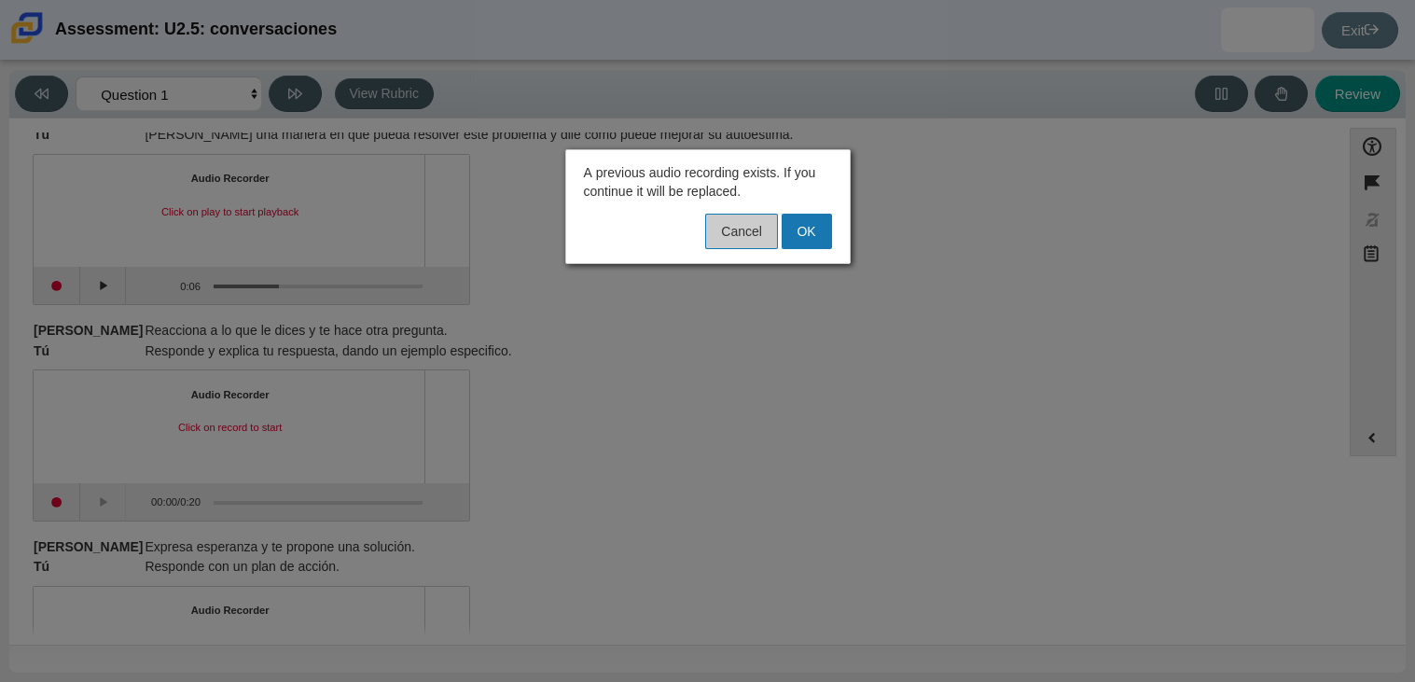
click at [712, 227] on button "Cancel" at bounding box center [741, 231] width 72 height 35
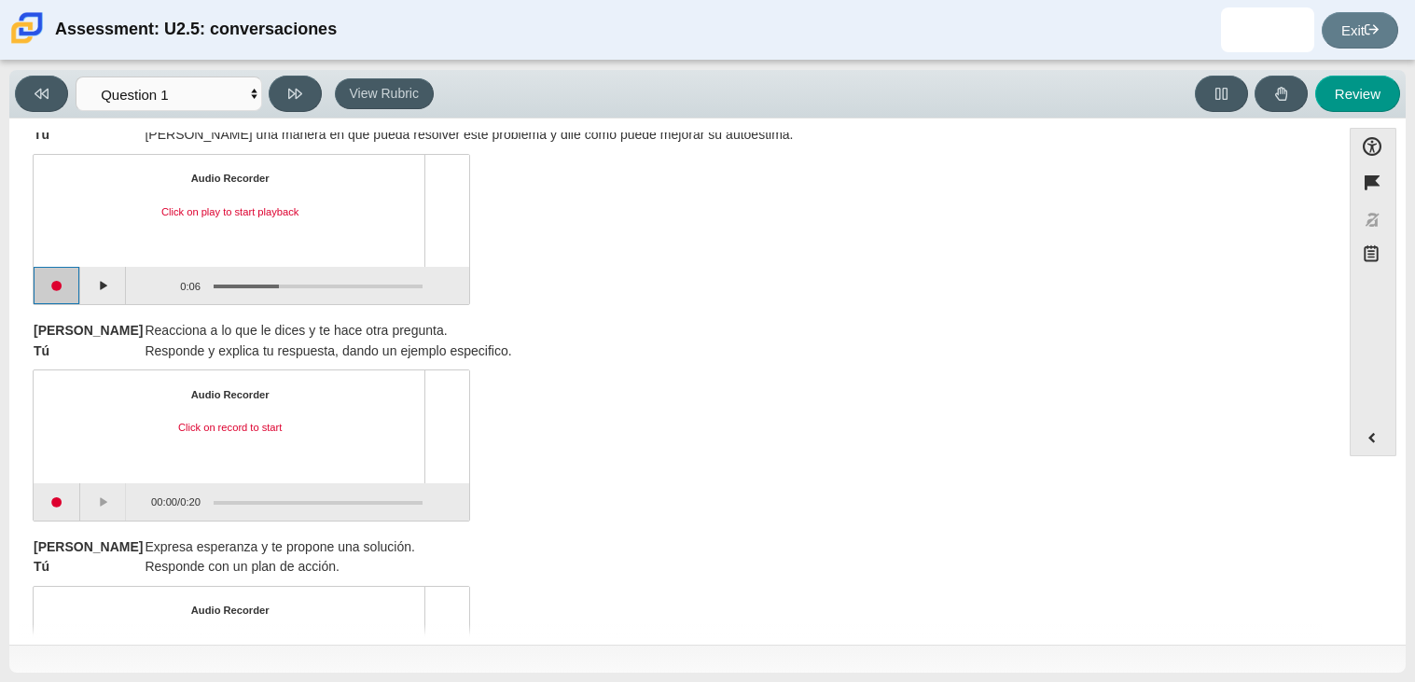
scroll to position [0, 0]
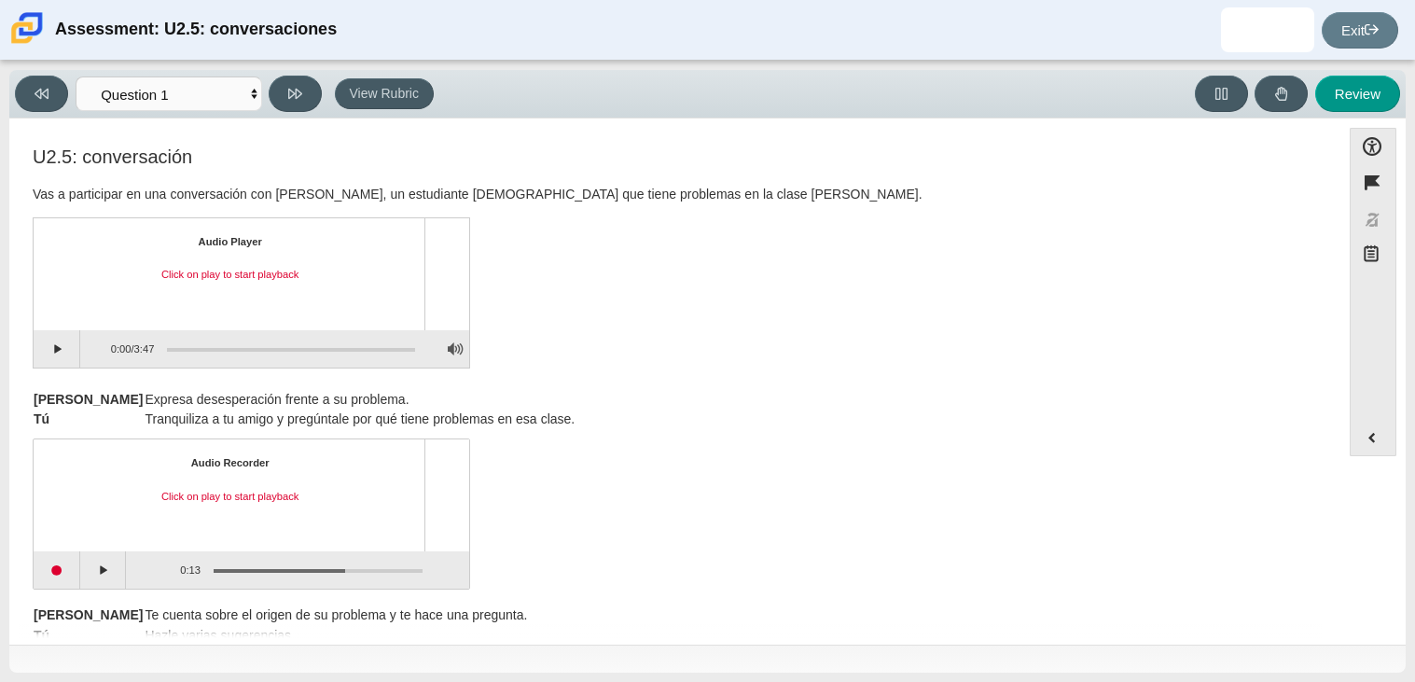
click at [288, 351] on div "Assessment items" at bounding box center [284, 349] width 261 height 34
click at [53, 358] on button "Play" at bounding box center [57, 348] width 47 height 37
click at [281, 352] on div "Assessment items" at bounding box center [284, 349] width 261 height 34
click at [285, 348] on div "Assessment items" at bounding box center [291, 350] width 248 height 4
click at [272, 348] on div "Assessment items" at bounding box center [291, 350] width 248 height 4
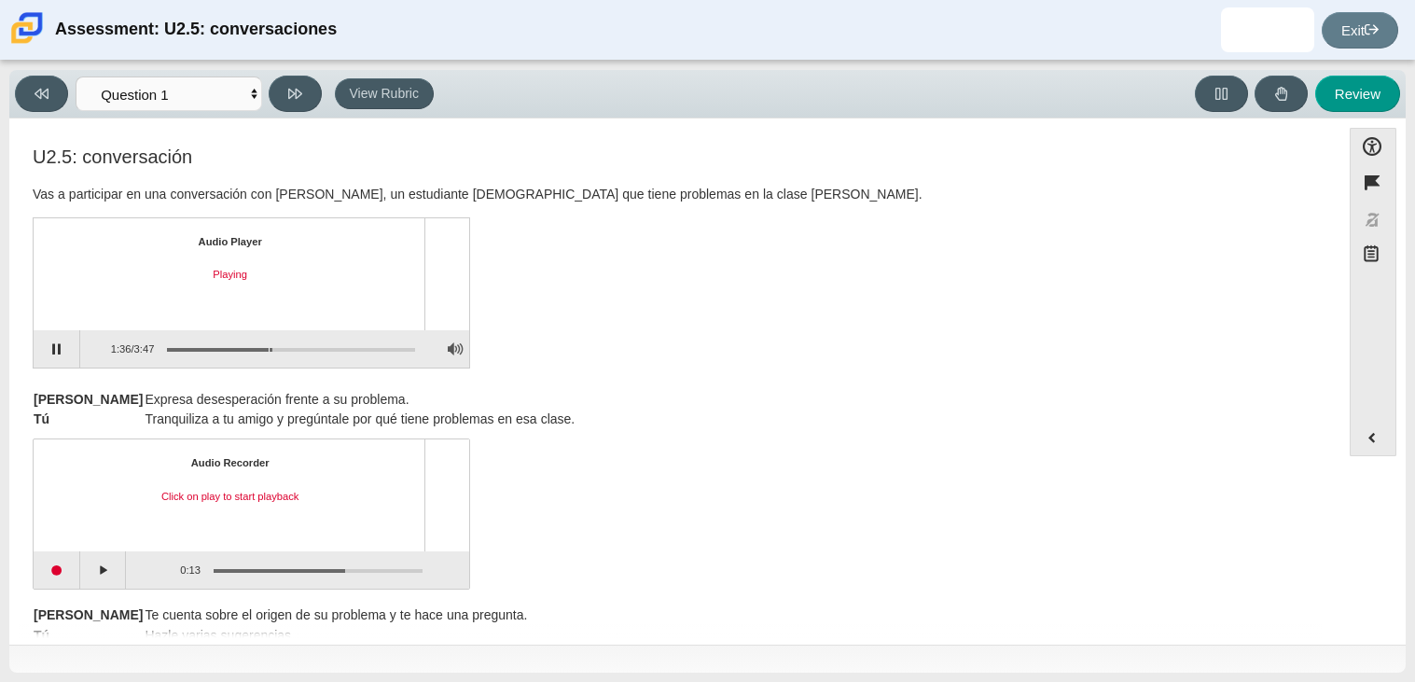
click at [268, 348] on div "Assessment items" at bounding box center [291, 350] width 248 height 4
click at [263, 348] on div "Assessment items" at bounding box center [291, 350] width 248 height 4
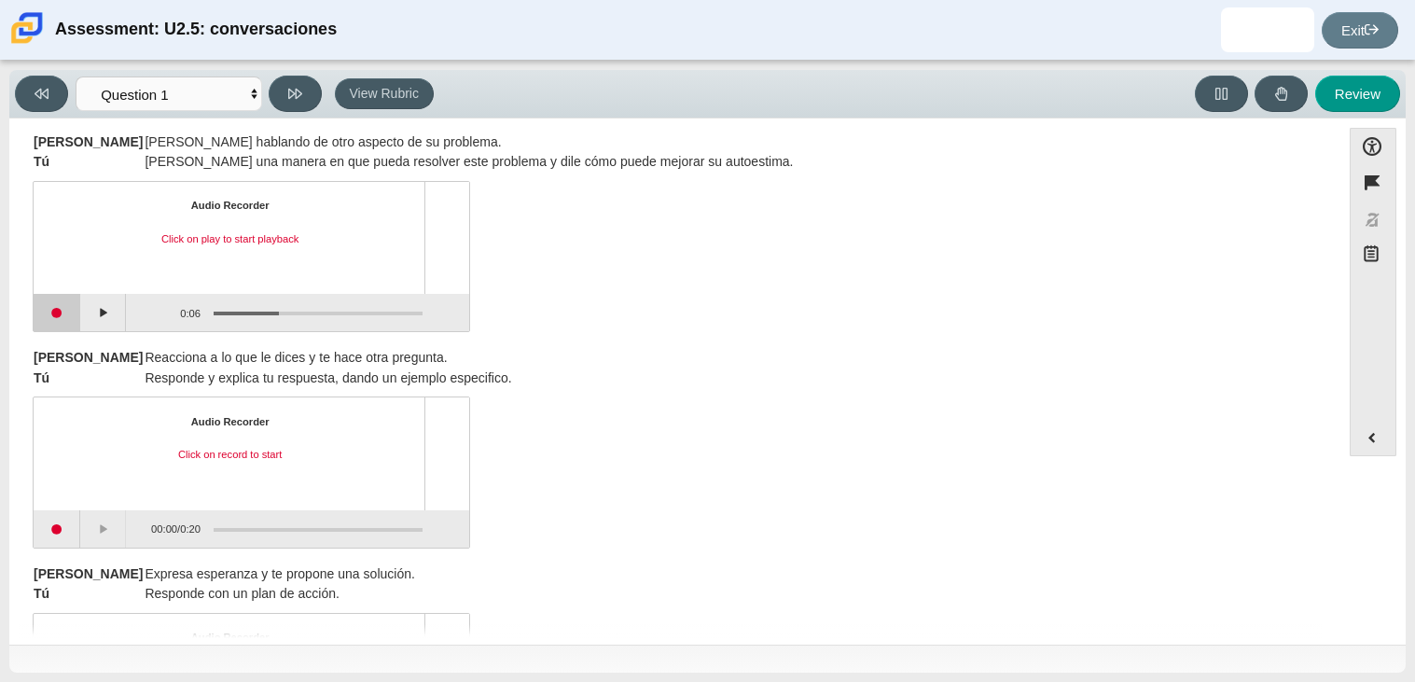
scroll to position [687, 0]
click at [60, 309] on button "Start recording" at bounding box center [57, 315] width 47 height 37
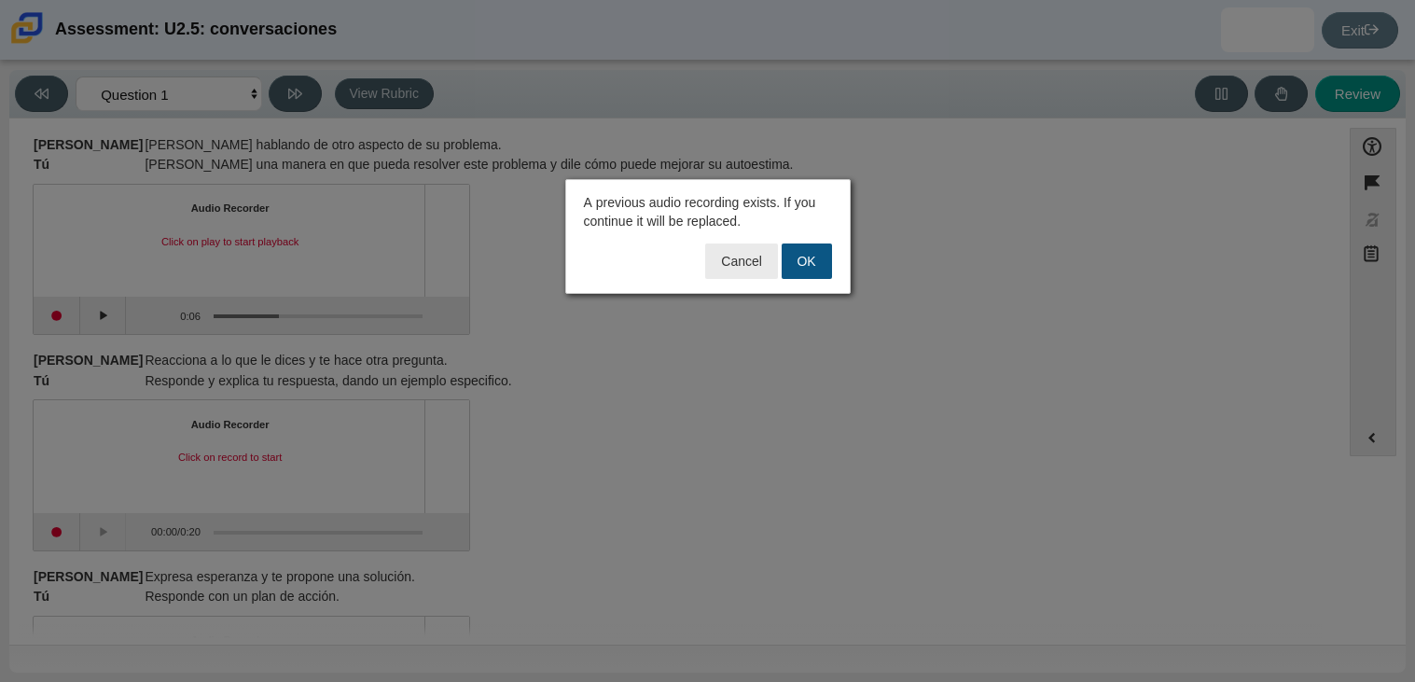
click at [810, 260] on button "OK" at bounding box center [807, 261] width 50 height 35
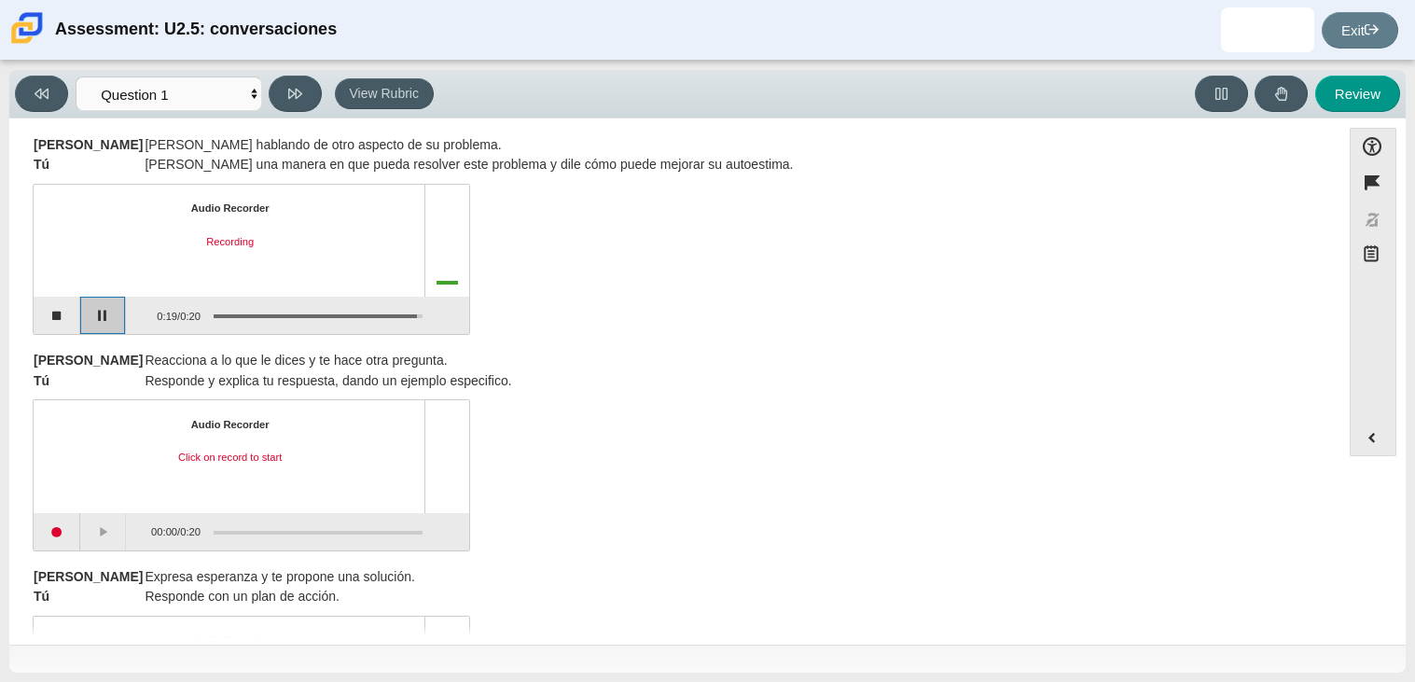
click at [103, 312] on button "Pause" at bounding box center [103, 315] width 47 height 37
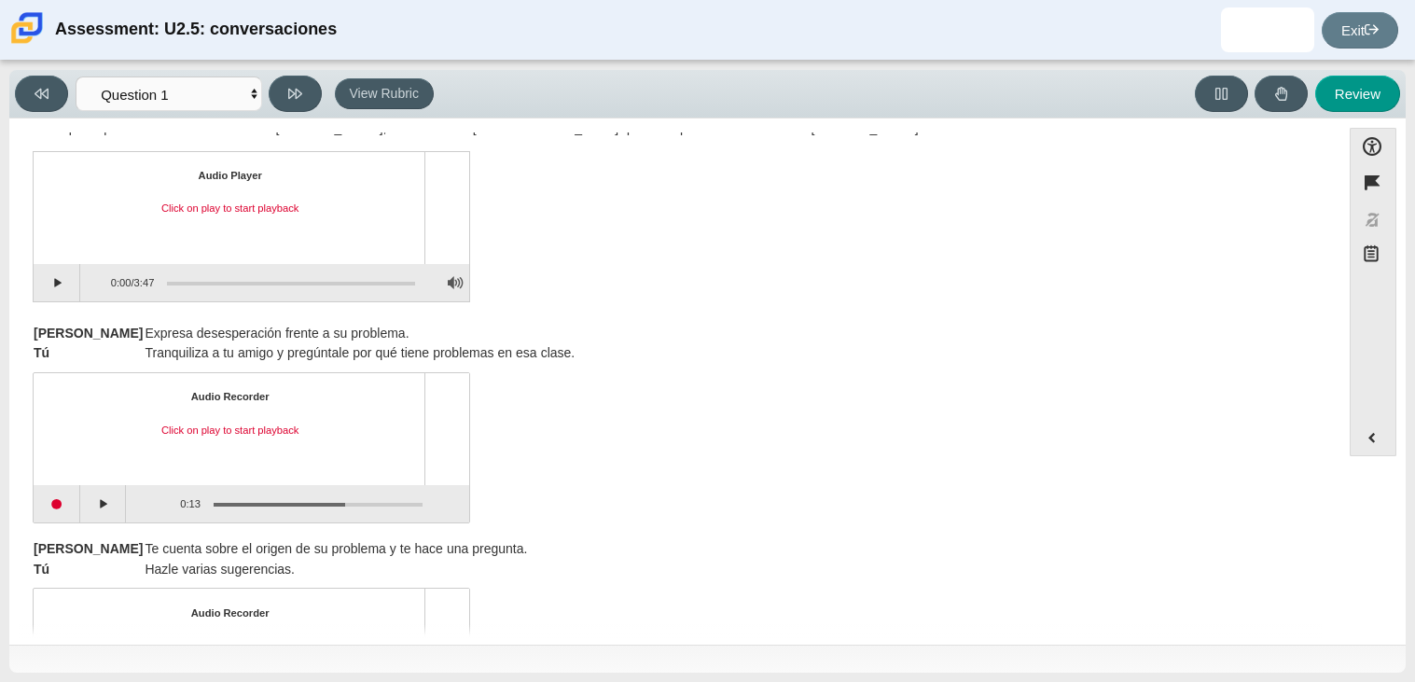
scroll to position [0, 0]
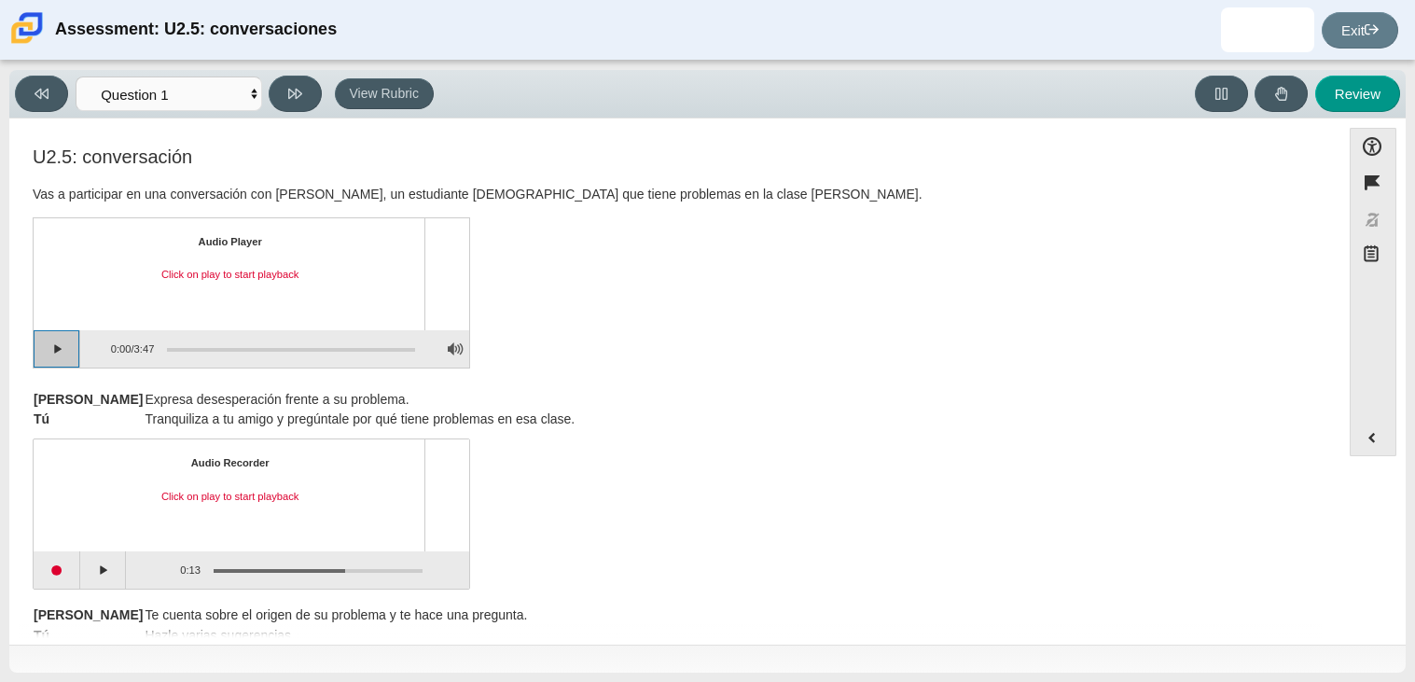
click at [54, 341] on button "Play" at bounding box center [57, 348] width 47 height 37
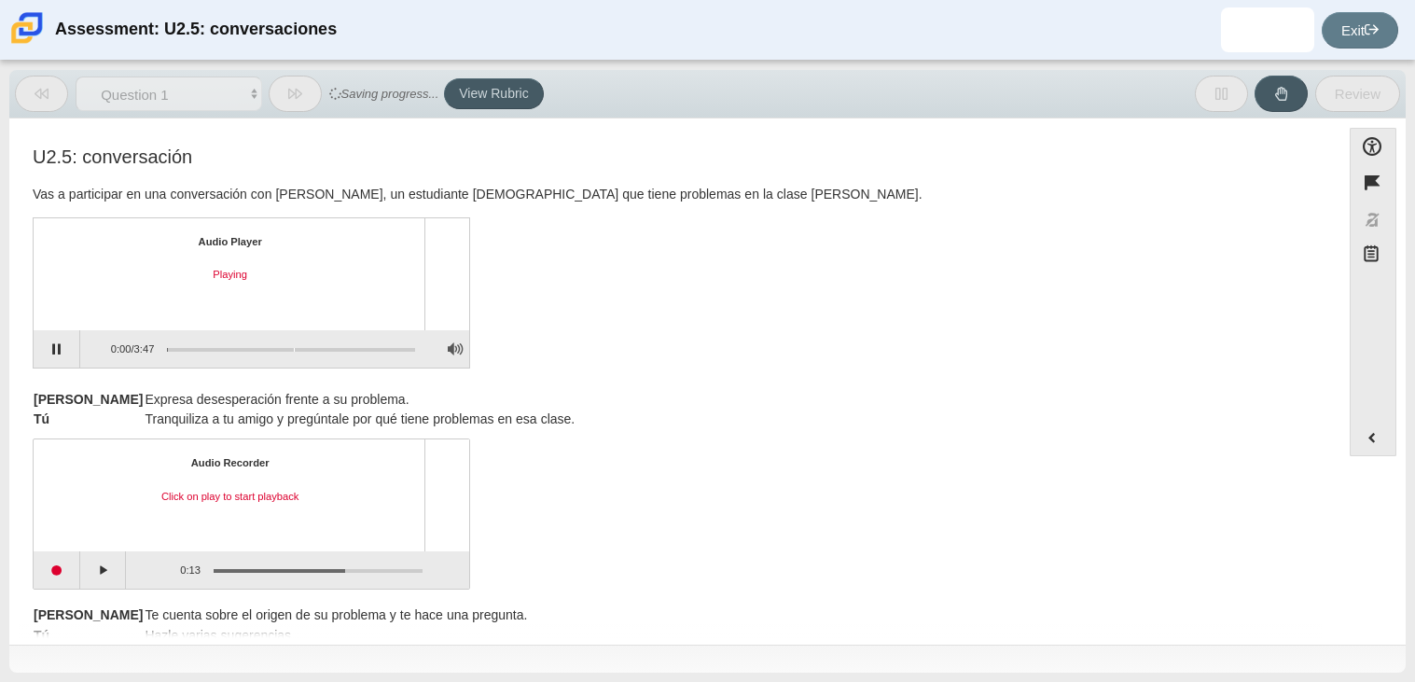
click at [294, 348] on div "Assessment items" at bounding box center [291, 350] width 248 height 4
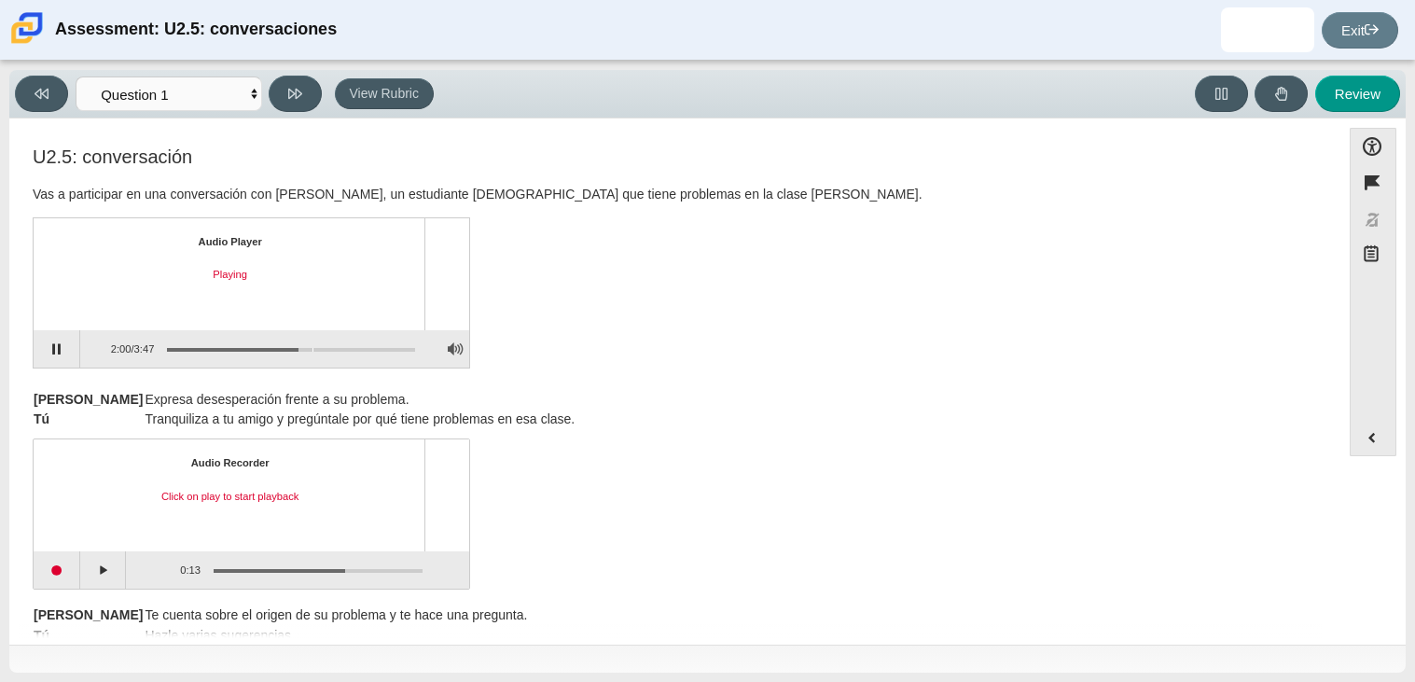
click at [312, 348] on div "Assessment items" at bounding box center [291, 350] width 248 height 4
click at [323, 348] on div "Assessment items" at bounding box center [291, 350] width 248 height 4
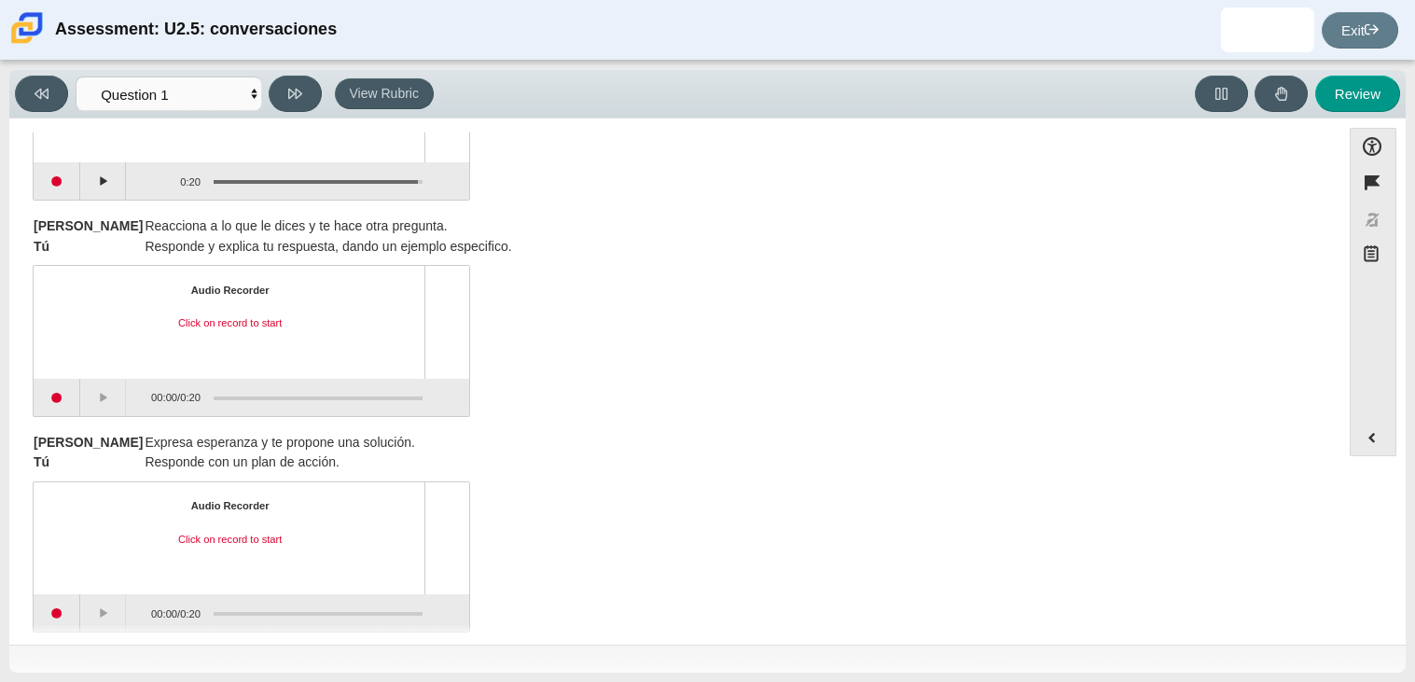
scroll to position [841, 0]
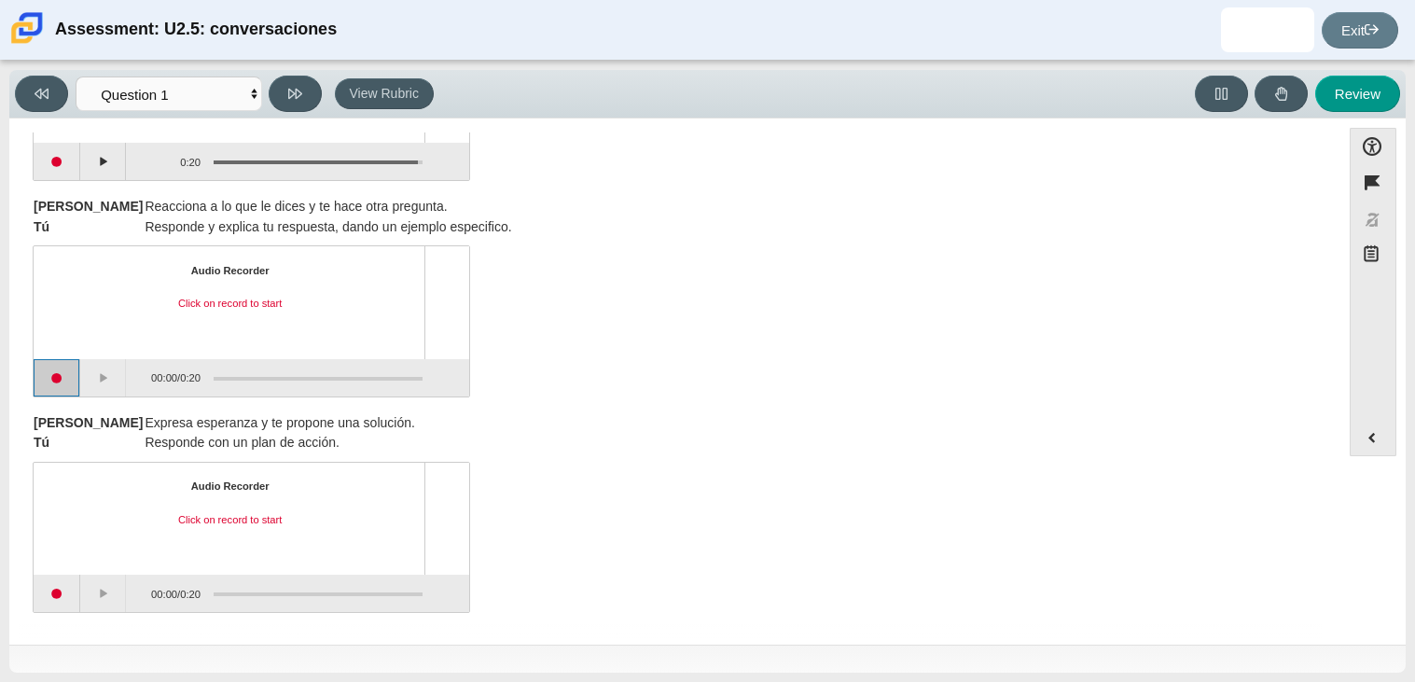
click at [63, 374] on button "Start recording" at bounding box center [57, 377] width 47 height 37
click at [104, 373] on button "Pause" at bounding box center [103, 377] width 47 height 37
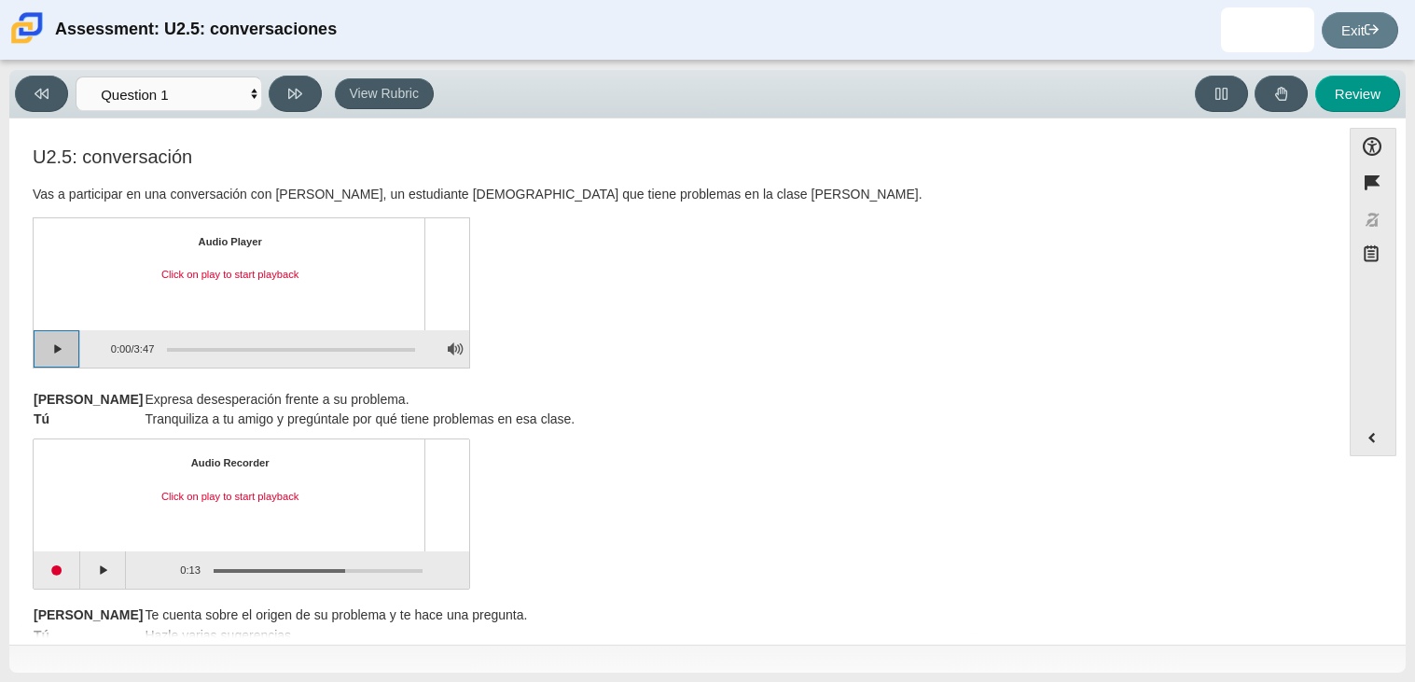
click at [58, 350] on button "Play" at bounding box center [57, 348] width 47 height 37
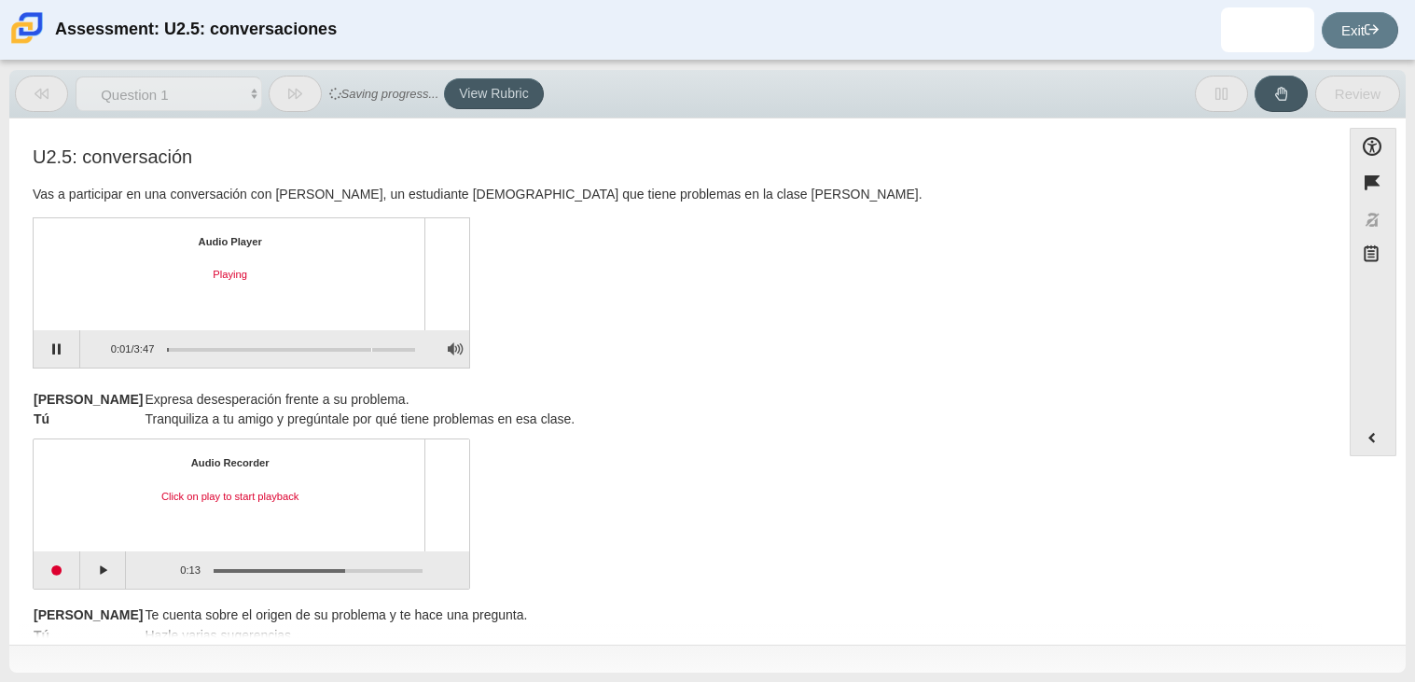
click at [370, 348] on div "Assessment items" at bounding box center [291, 350] width 248 height 4
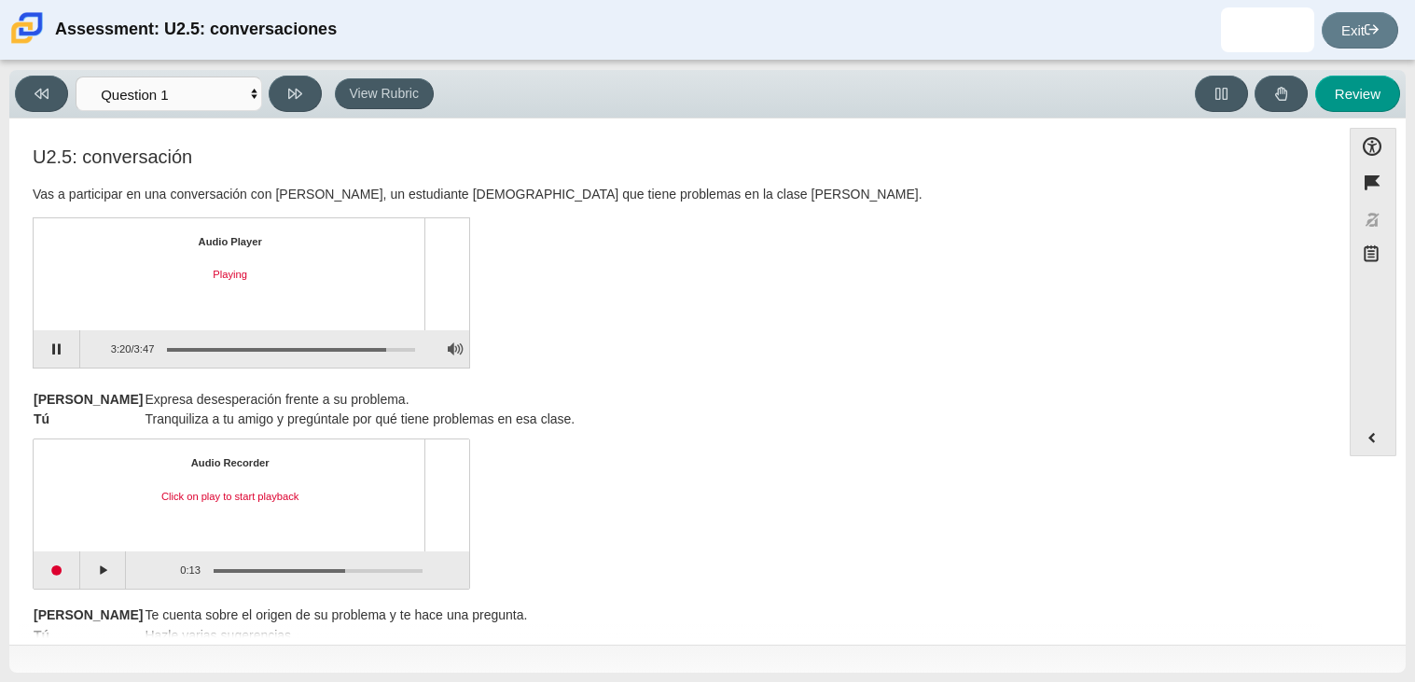
scroll to position [841, 0]
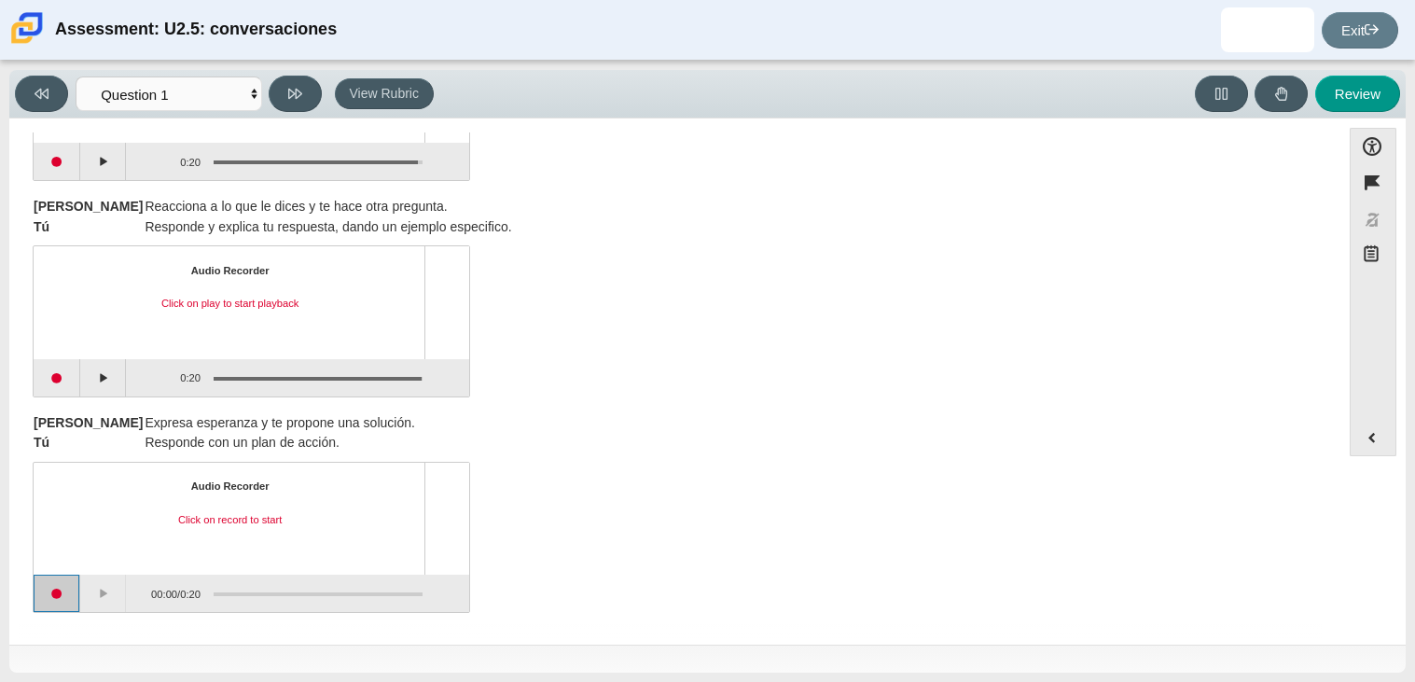
click at [64, 596] on button "Start recording" at bounding box center [57, 593] width 47 height 37
click at [91, 597] on button "Pause" at bounding box center [103, 593] width 47 height 37
click at [105, 588] on button "Continue recording" at bounding box center [103, 593] width 47 height 37
click at [105, 588] on button "Pause" at bounding box center [103, 593] width 47 height 37
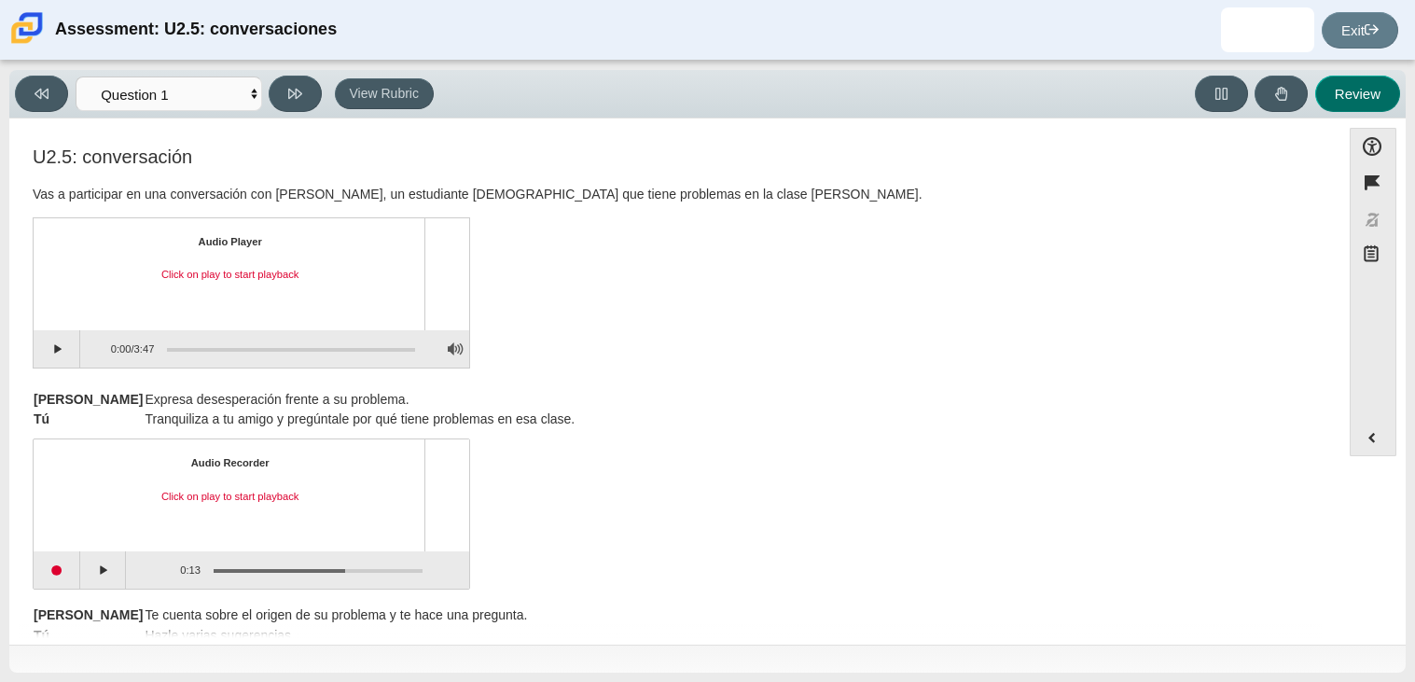
click at [1348, 103] on button "Review" at bounding box center [1358, 94] width 85 height 36
select select "review"
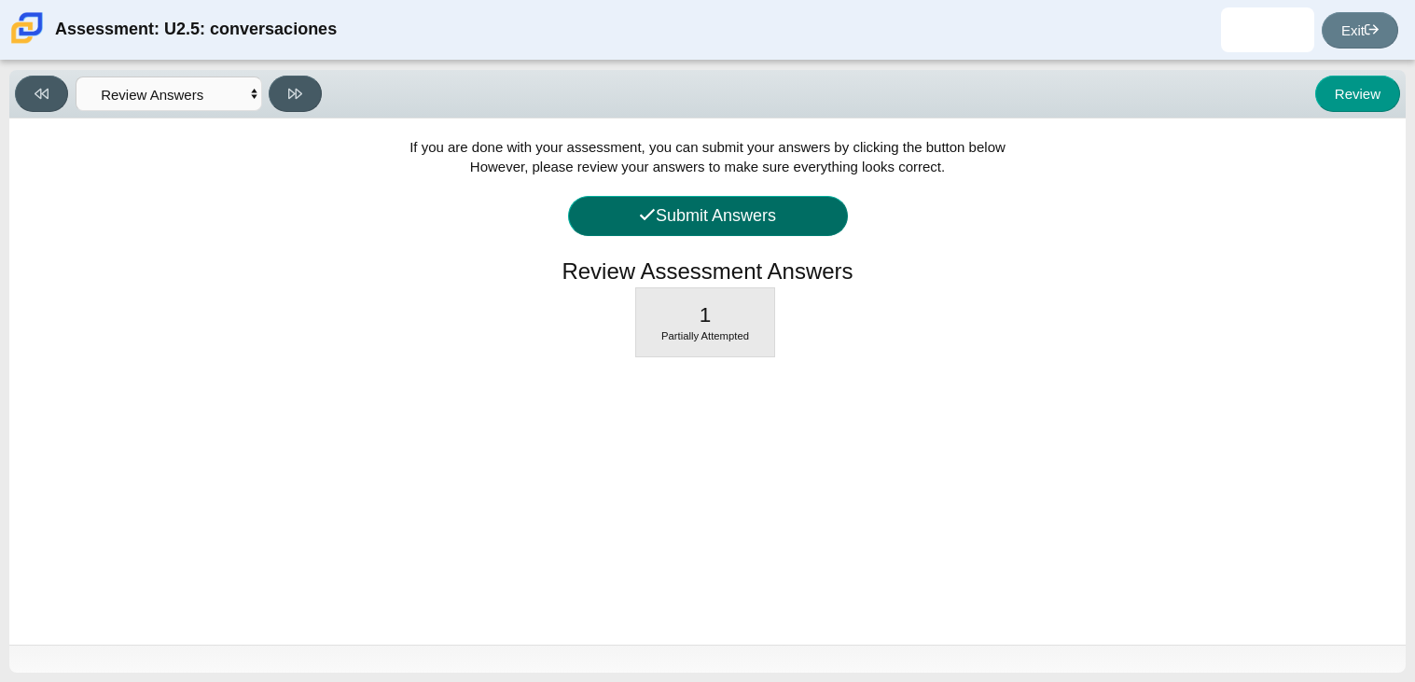
click at [748, 204] on button "Submit Answers" at bounding box center [708, 216] width 280 height 40
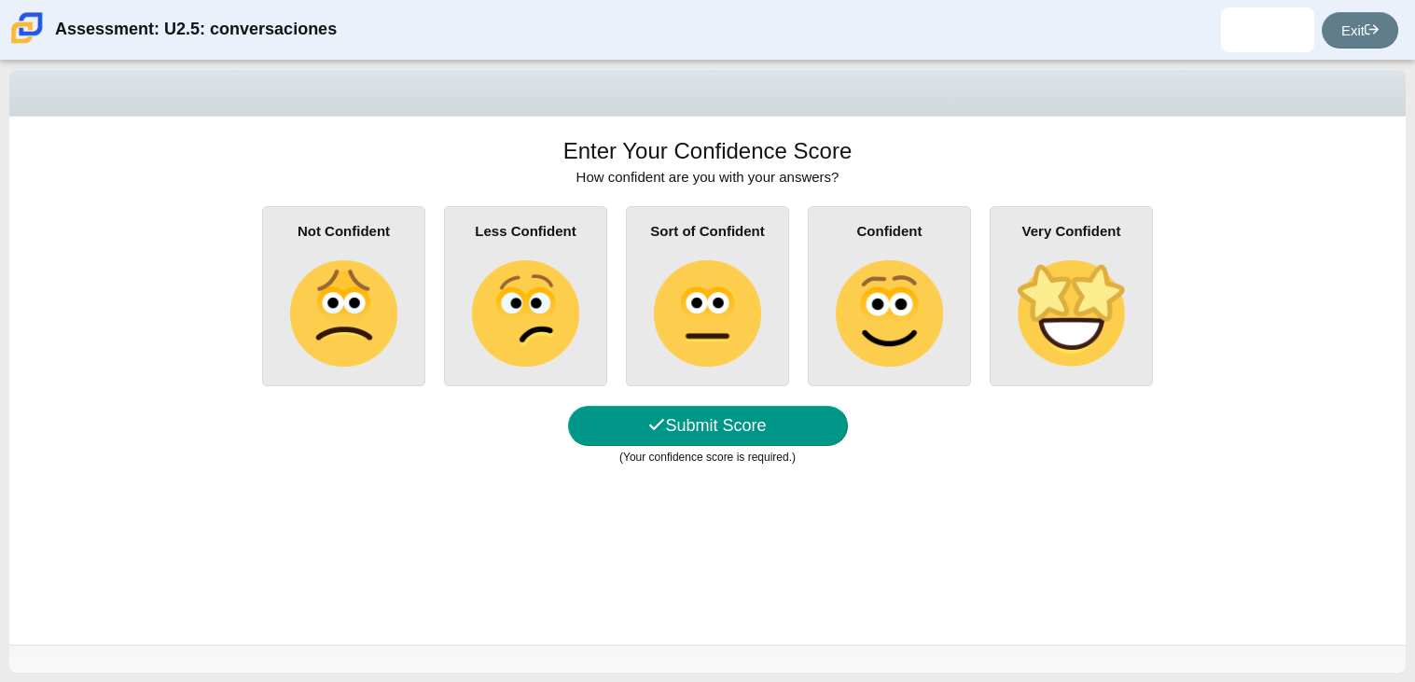
click at [821, 291] on div "Confident" at bounding box center [889, 296] width 163 height 180
click at [0, 0] on input "Confident" at bounding box center [0, 0] width 0 height 0
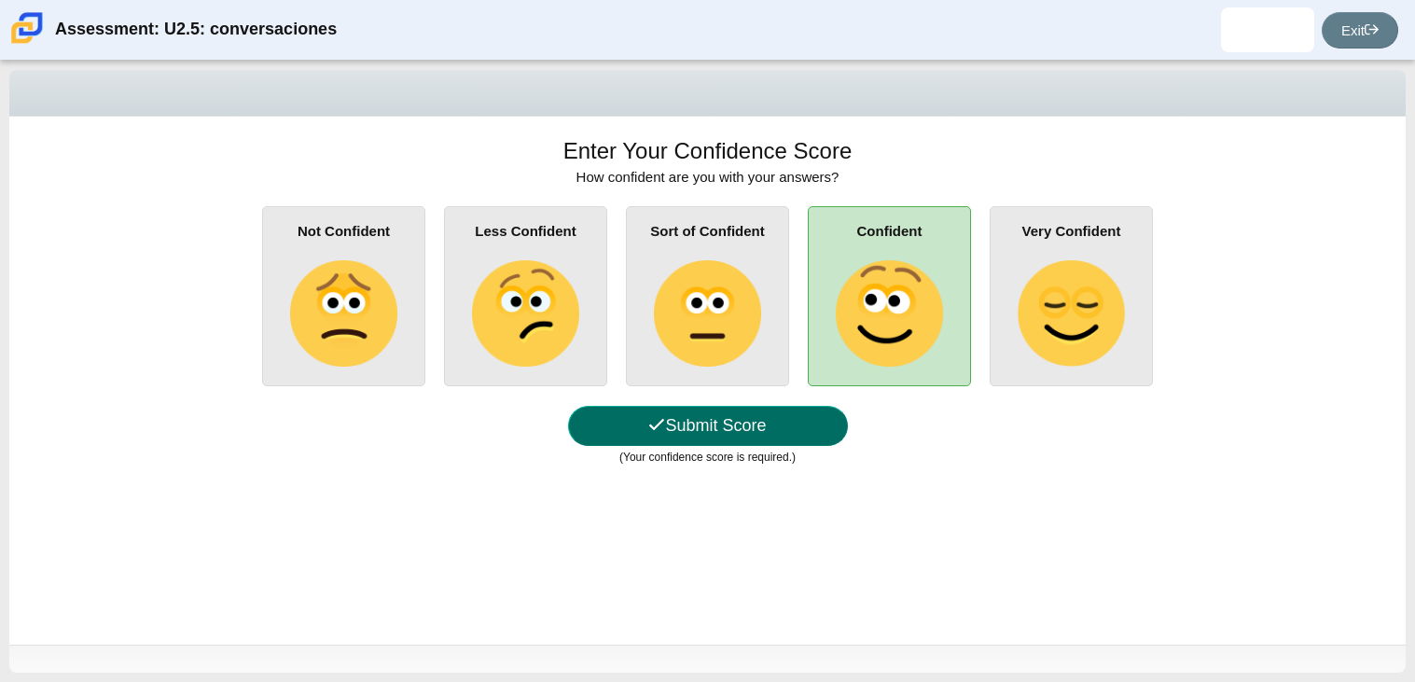
click at [776, 417] on button "Submit Score" at bounding box center [708, 426] width 280 height 40
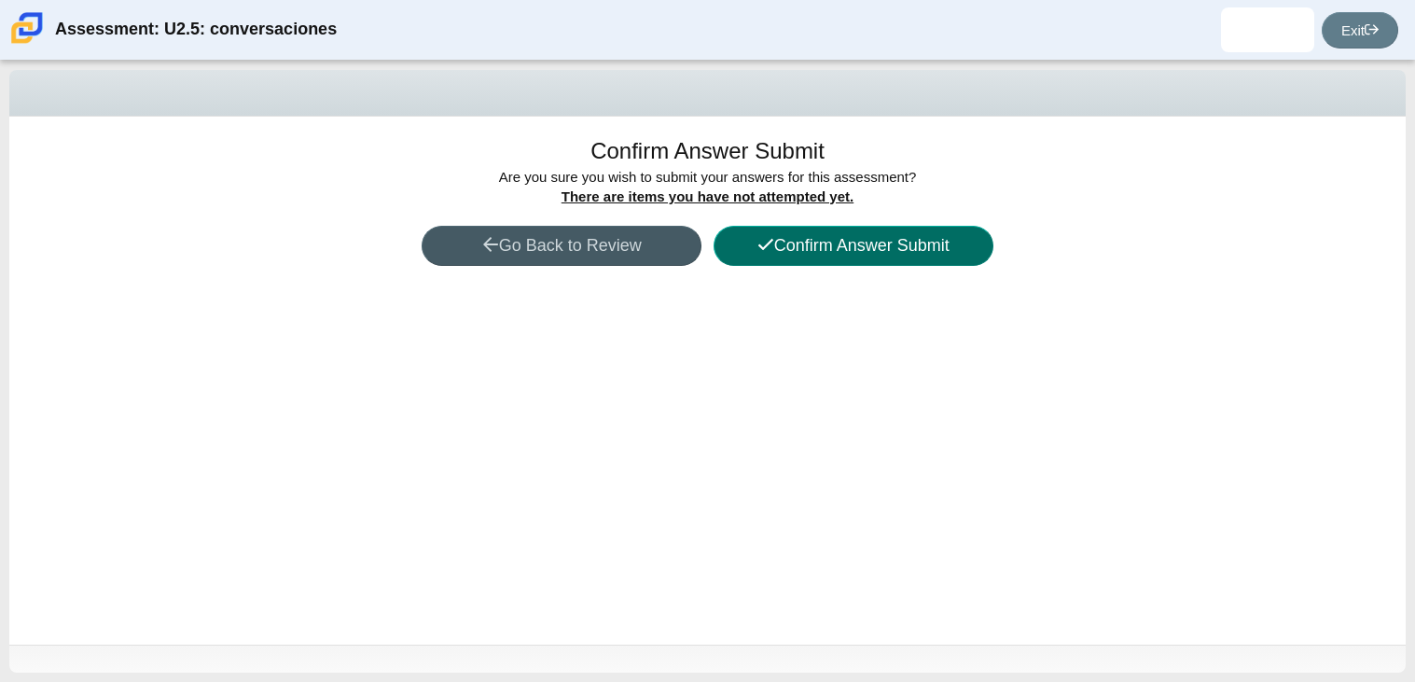
click at [881, 262] on button "Confirm Answer Submit" at bounding box center [854, 246] width 280 height 40
